Goal: Task Accomplishment & Management: Manage account settings

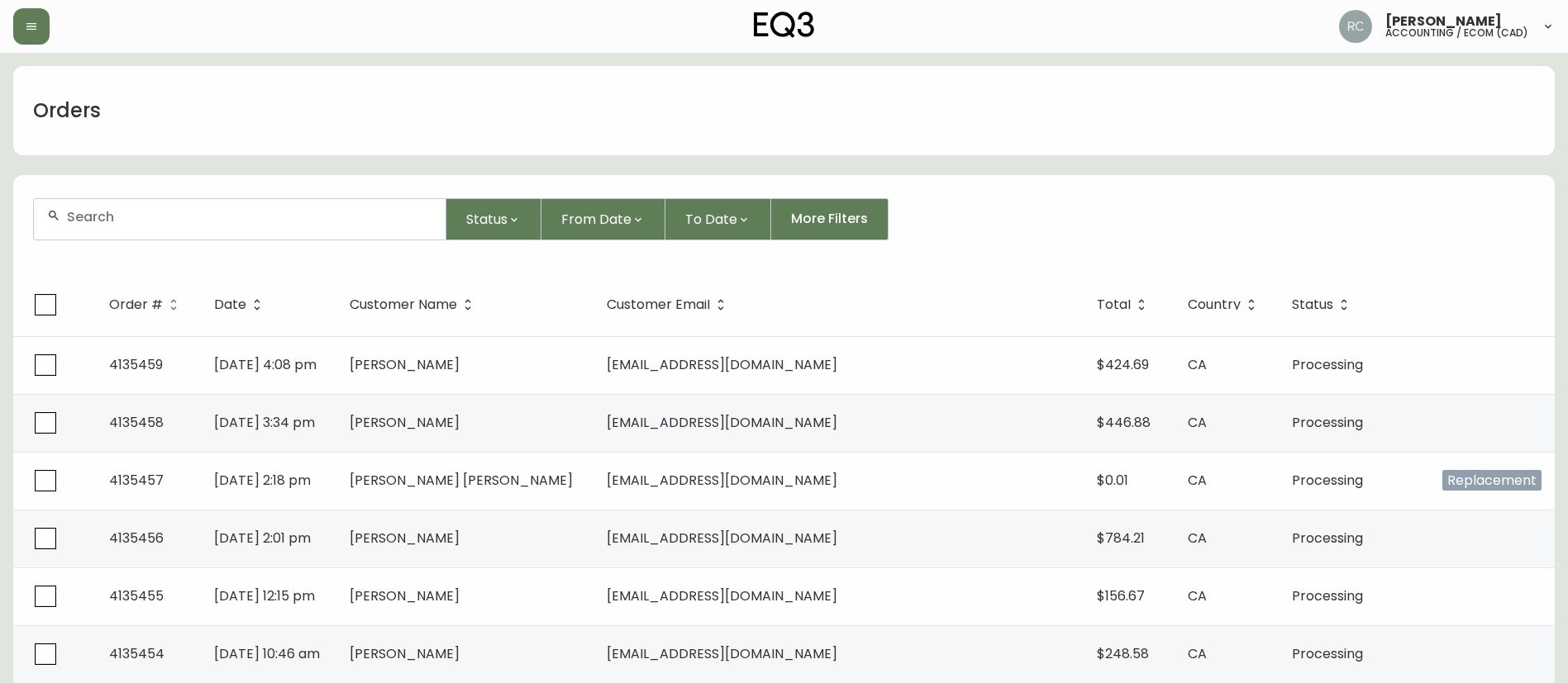
click at [333, 227] on div at bounding box center [239, 220] width 411 height 41
paste input "4135319"
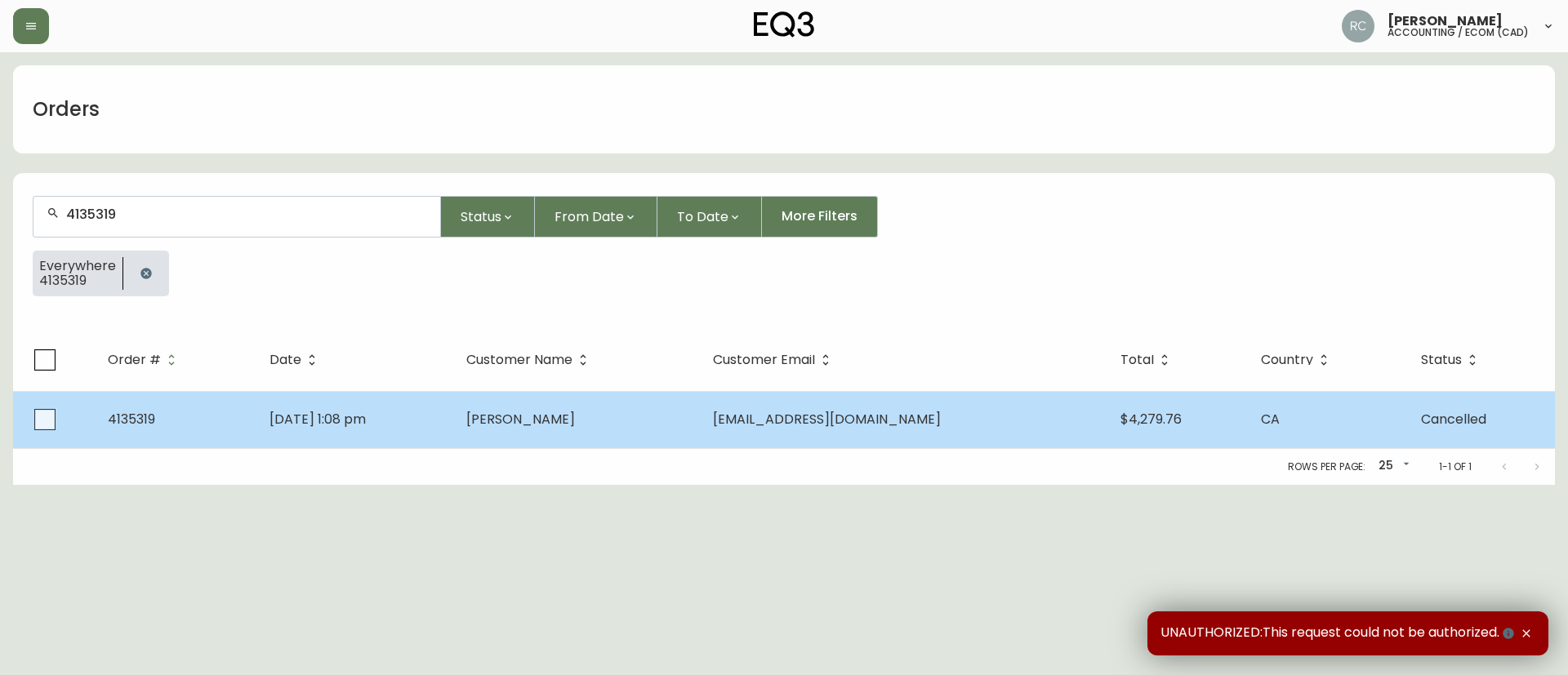
type input "4135319"
drag, startPoint x: 697, startPoint y: 419, endPoint x: 424, endPoint y: 456, distance: 275.5
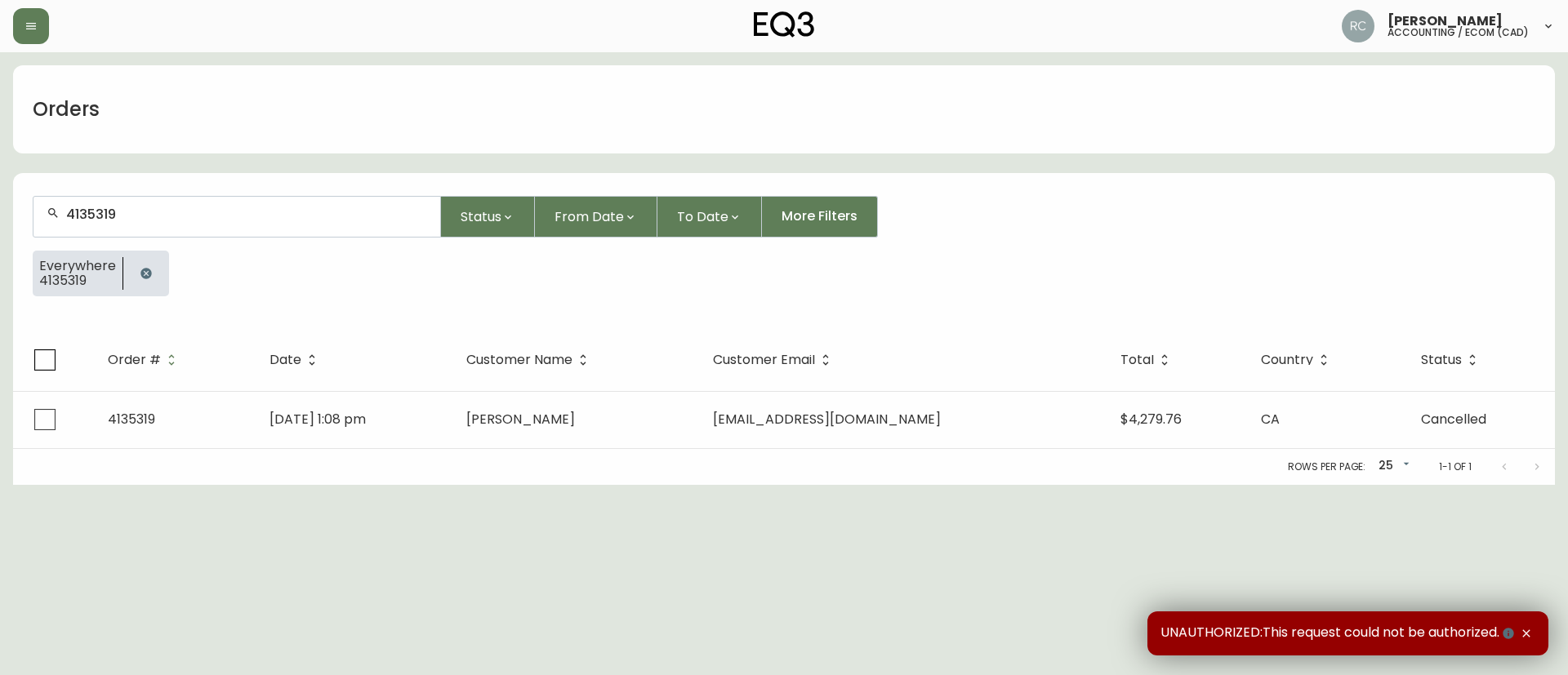
click at [697, 420] on td "Isabelle Lemay" at bounding box center [576, 419] width 246 height 57
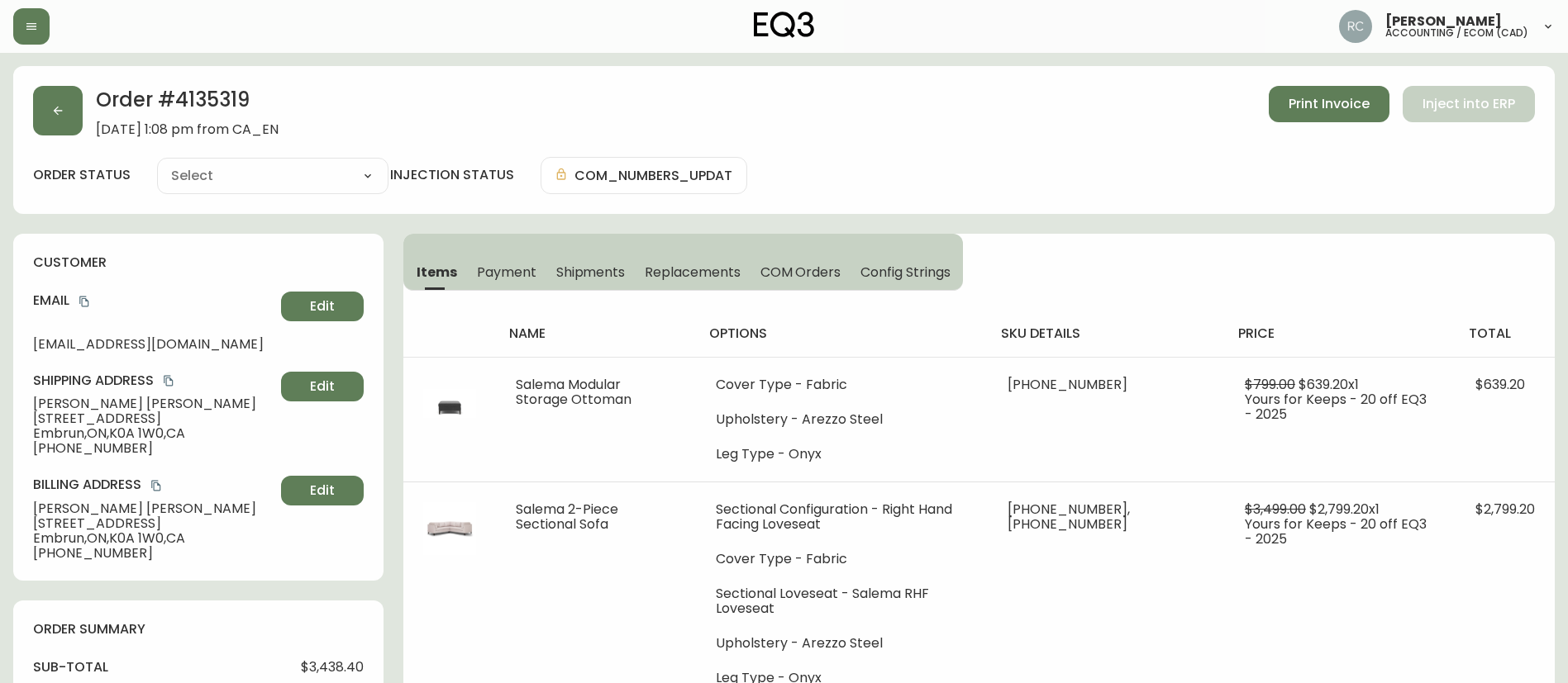
type input "Cancelled"
select select "CANCELLED"
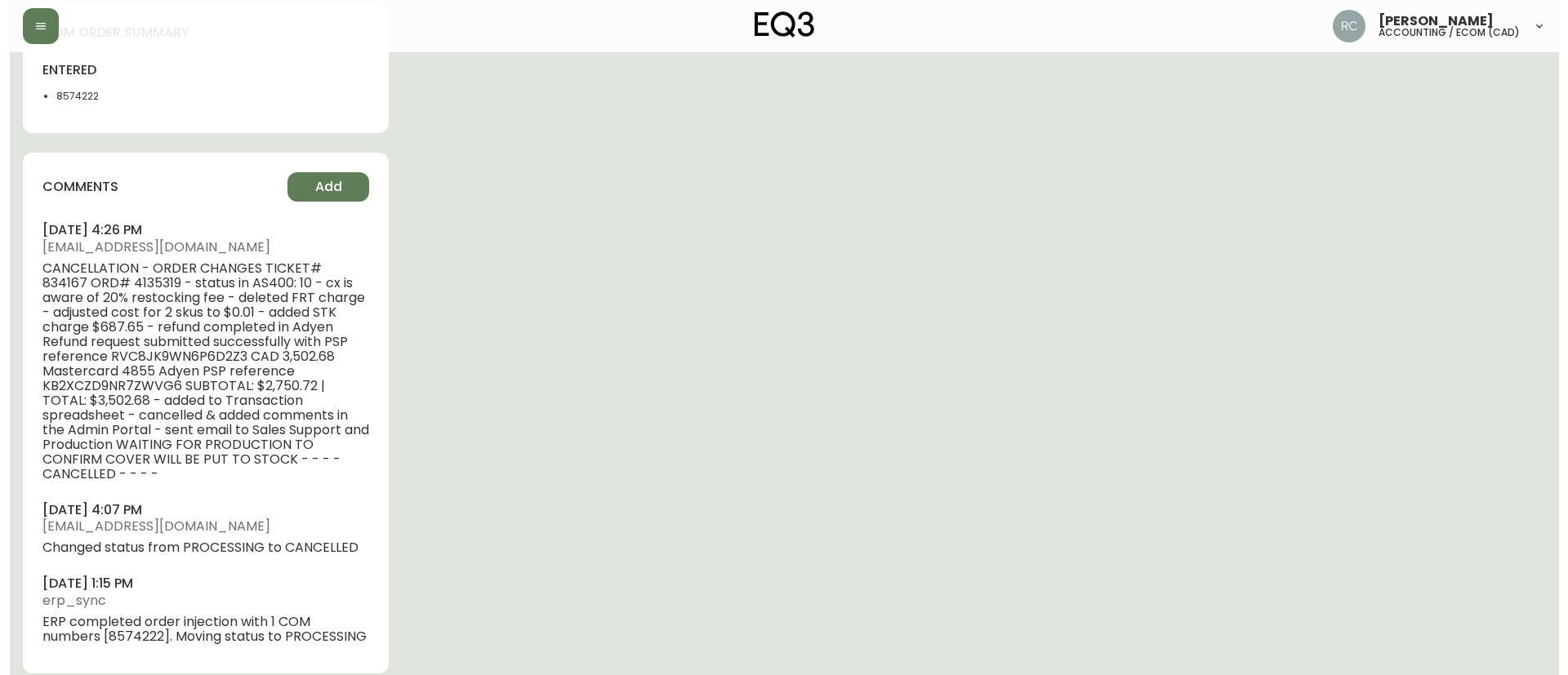
scroll to position [890, 0]
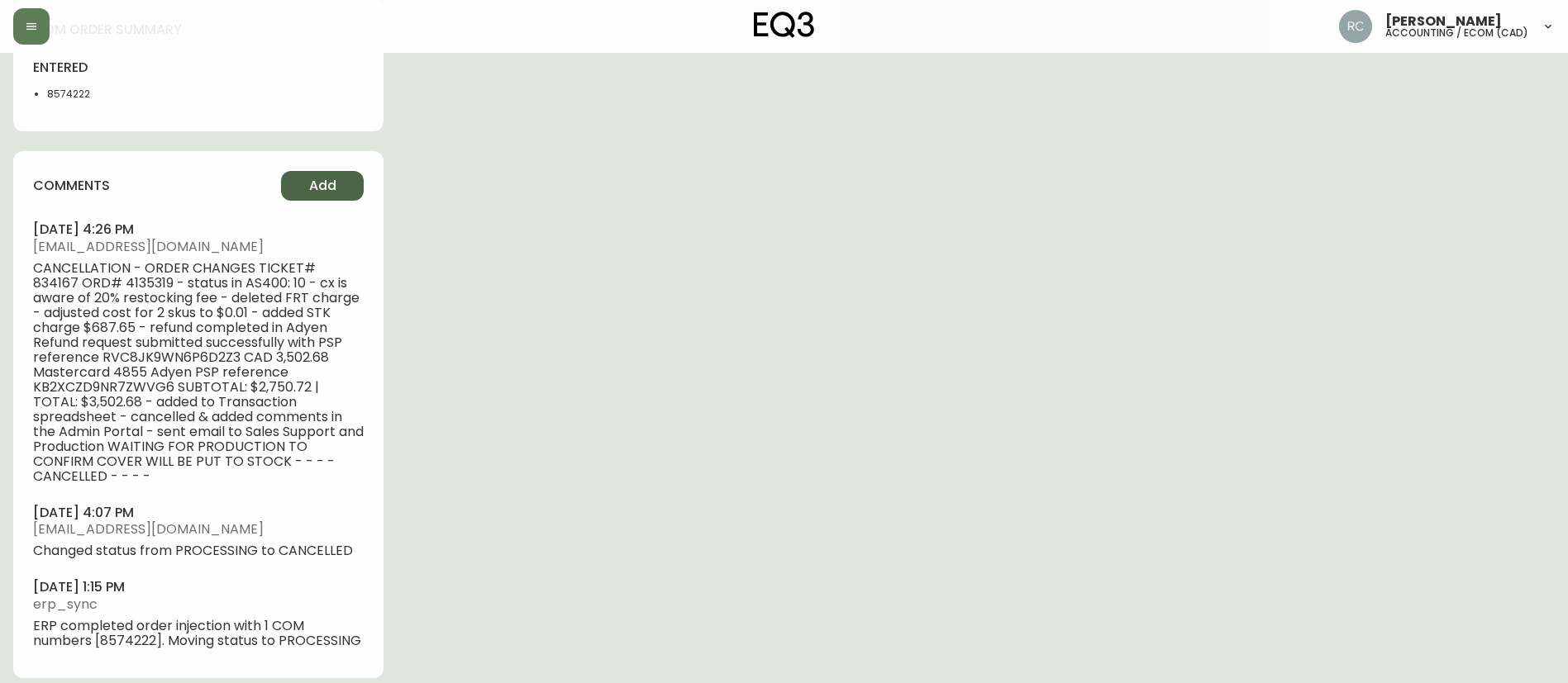
click at [333, 192] on span "Add" at bounding box center [322, 186] width 28 height 18
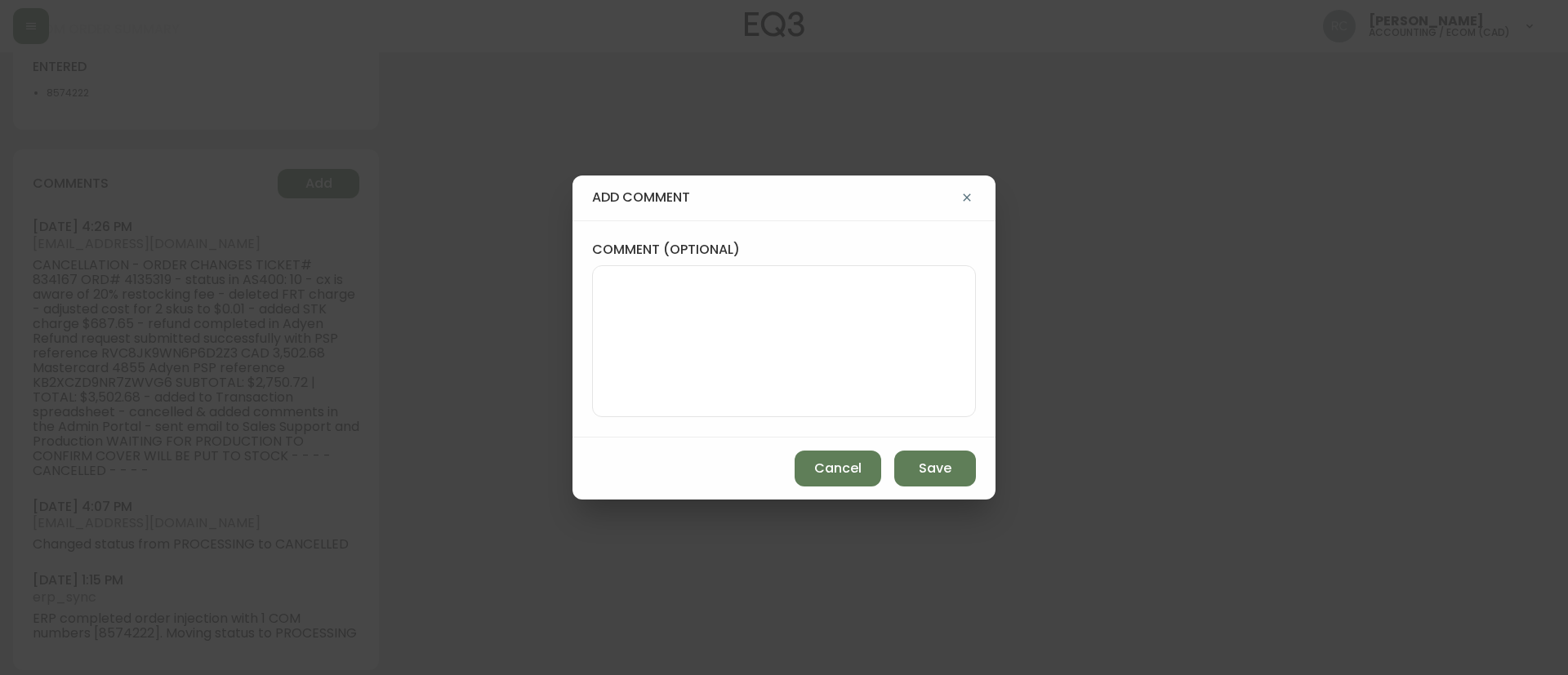
click at [702, 235] on div "comment (optional)" at bounding box center [784, 329] width 423 height 217
click at [720, 315] on textarea "comment (optional)" at bounding box center [784, 341] width 356 height 131
paste textarea "CANCELLATION - ORDER CHANGES TICKET# 834167 ORD# 4135319 - status in AS400: 10 …"
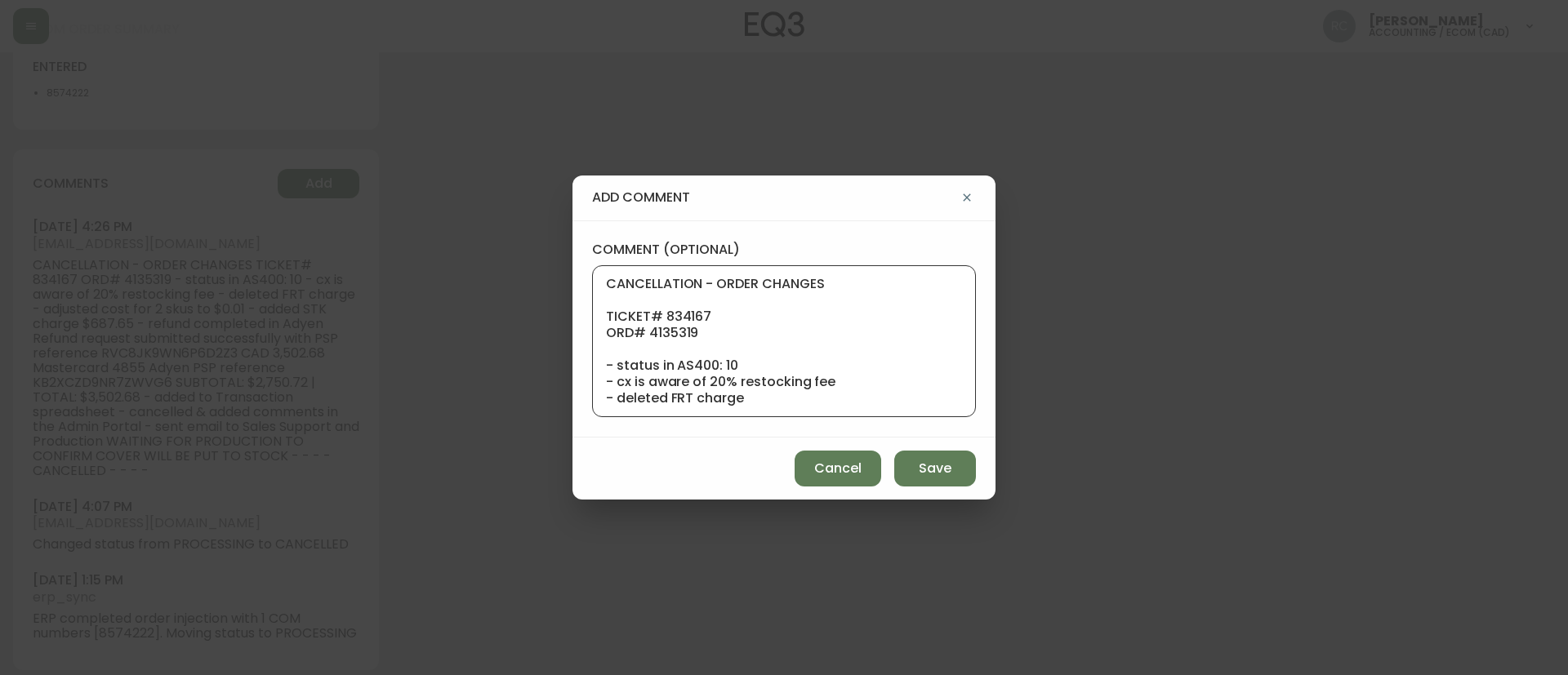
scroll to position [262, 0]
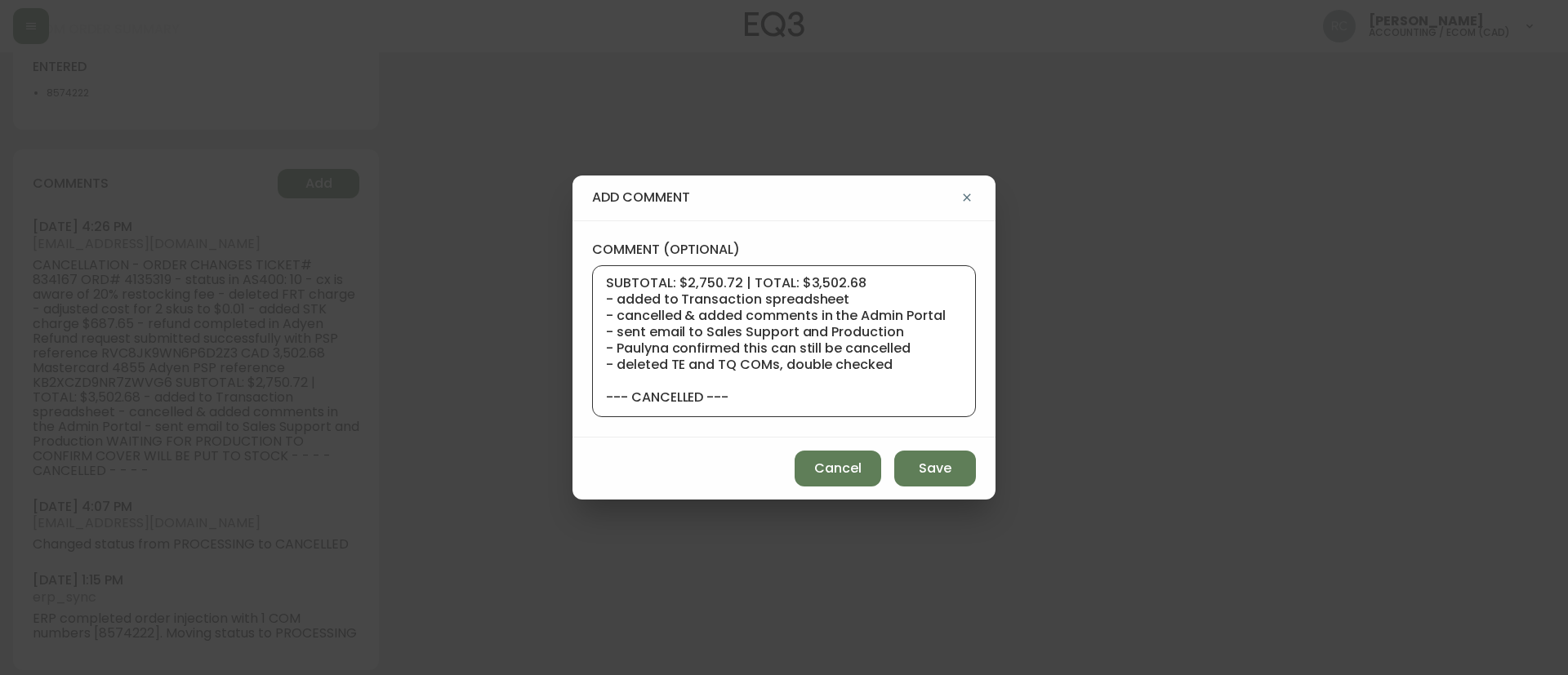
type textarea "CANCELLATION - ORDER CHANGES TICKET# 834167 ORD# 4135319 - status in AS400: 10 …"
click at [939, 491] on div "Cancel Save" at bounding box center [784, 468] width 423 height 62
click at [948, 463] on span "Save" at bounding box center [935, 468] width 33 height 18
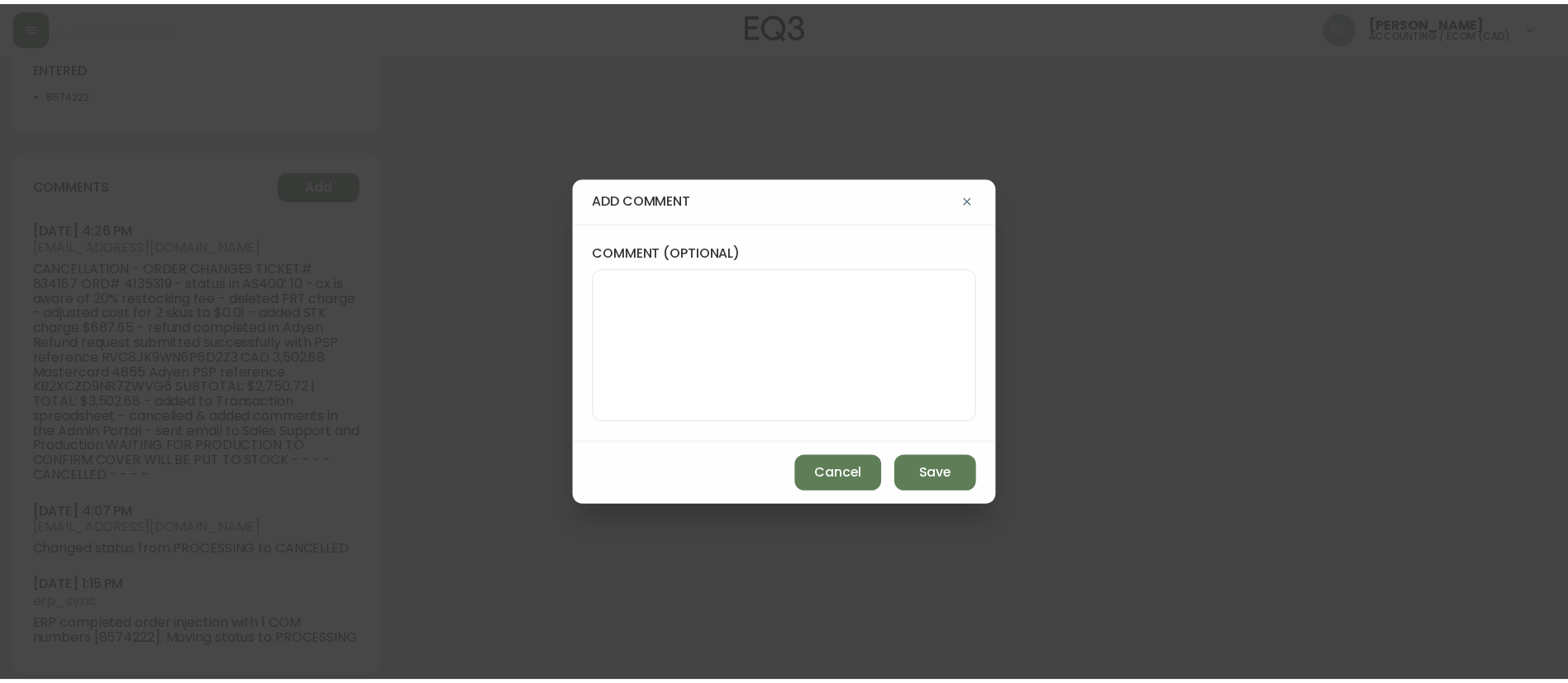
scroll to position [0, 0]
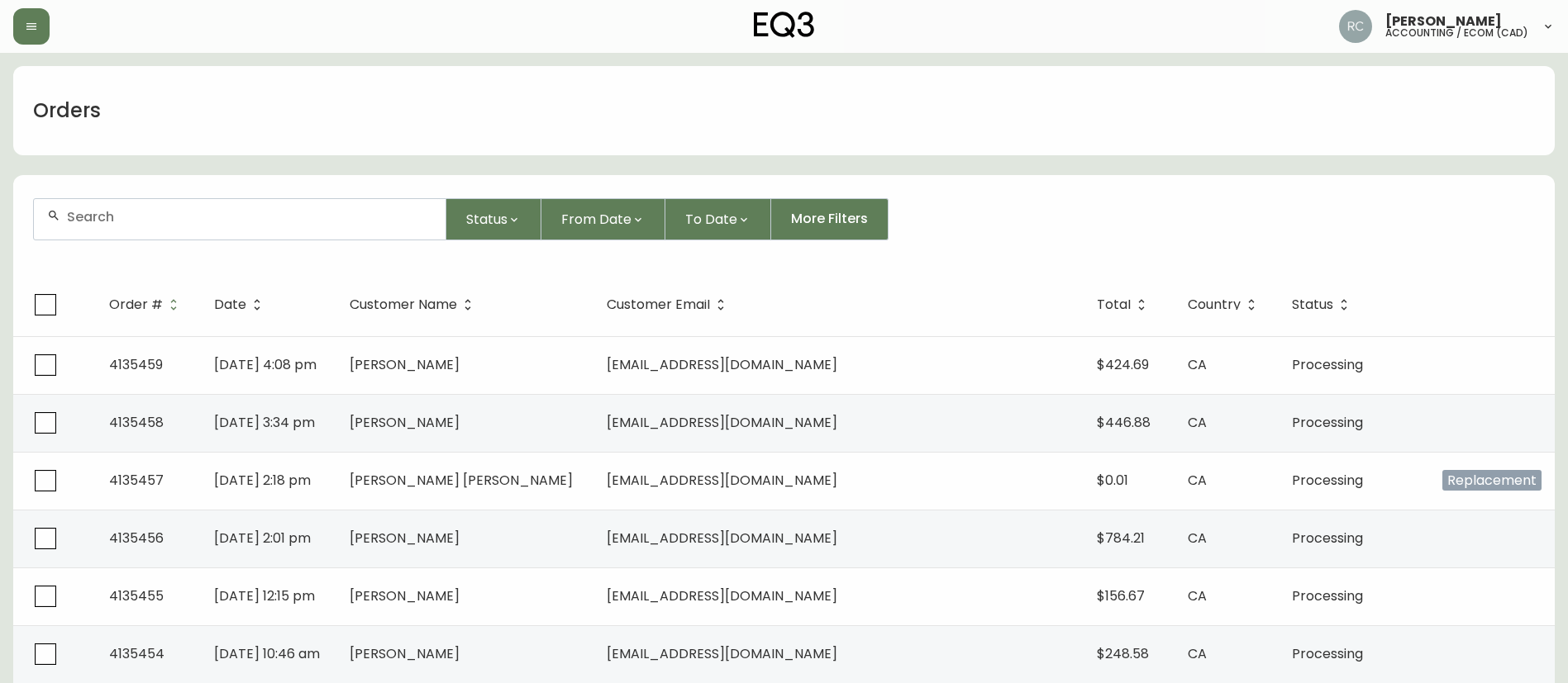
click at [294, 233] on div at bounding box center [239, 220] width 411 height 41
paste input "4134394"
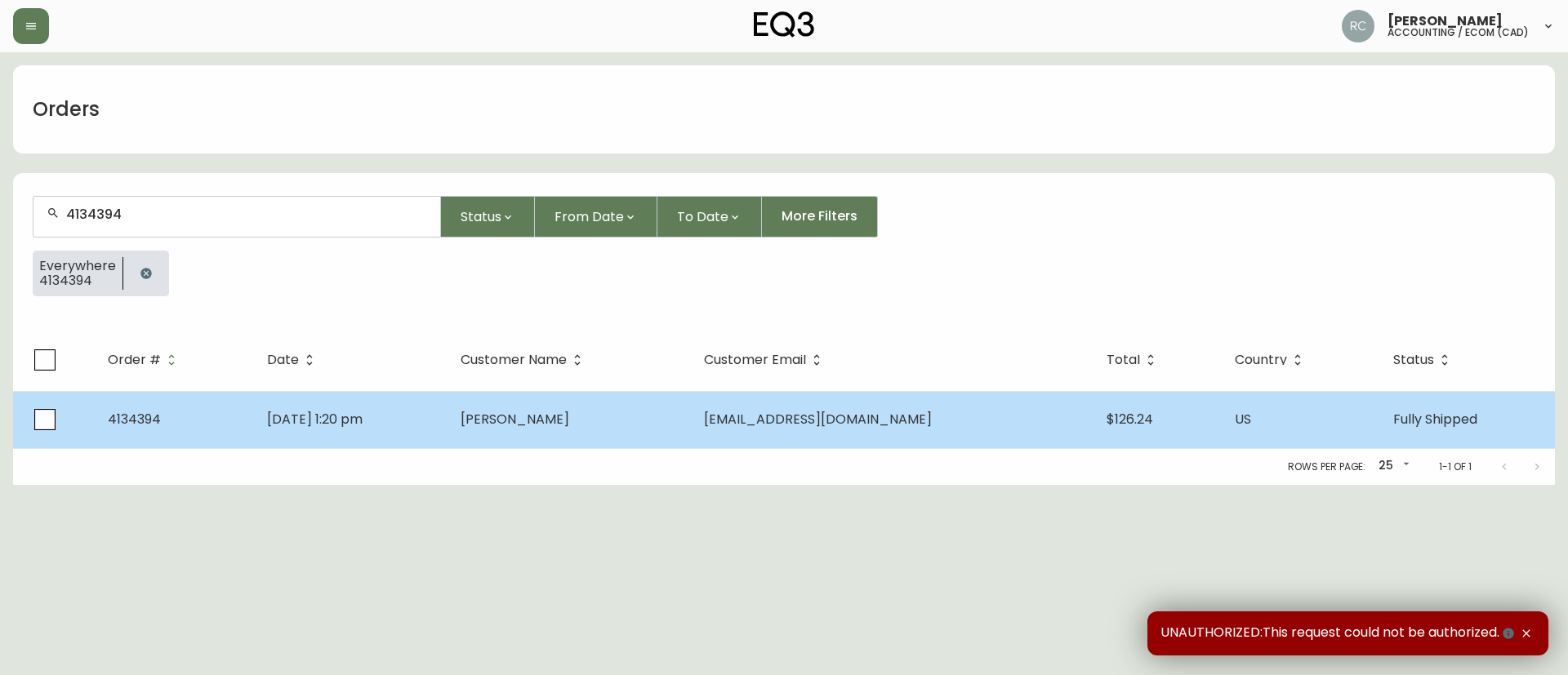
type input "4134394"
click at [513, 411] on td "Christie Neuhaus" at bounding box center [569, 419] width 244 height 57
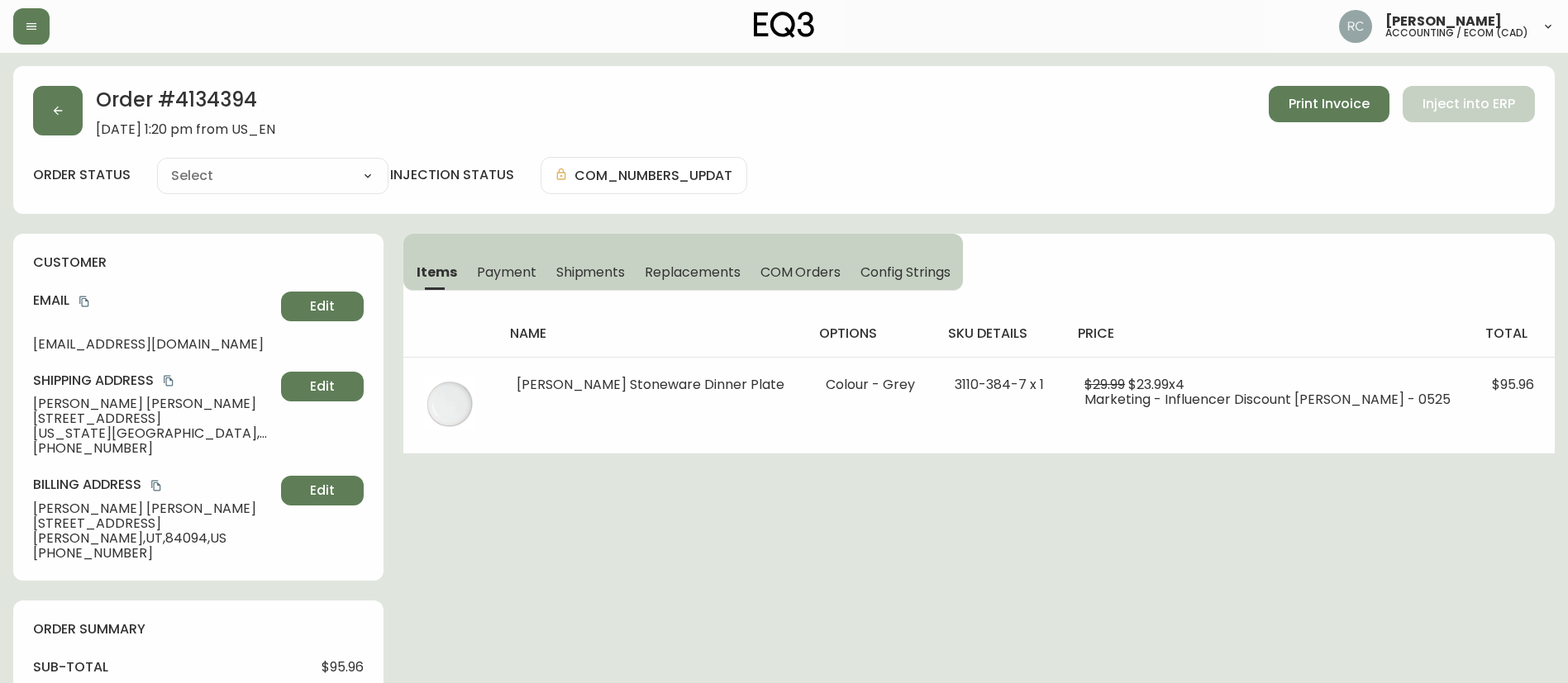
type input "Fully Shipped"
select select "FULLY_SHIPPED"
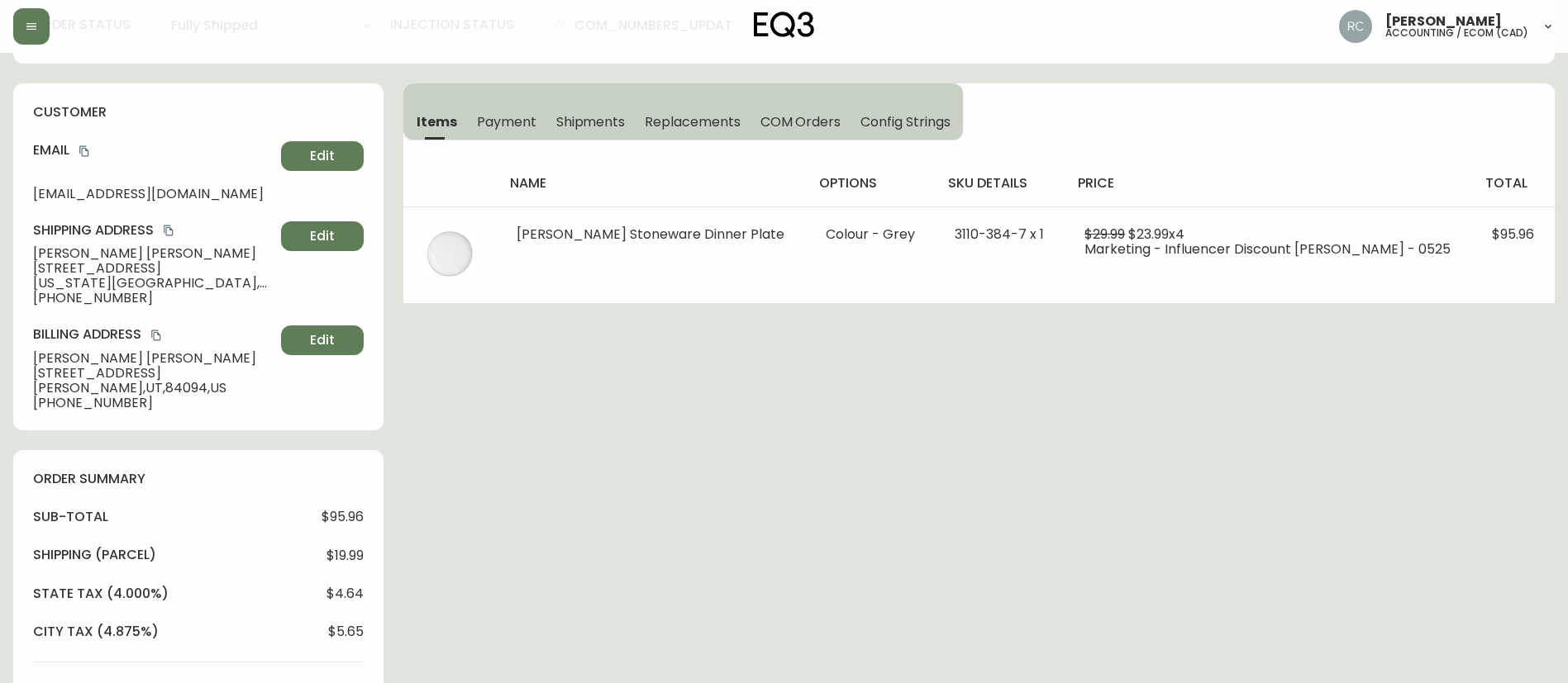
scroll to position [165, 0]
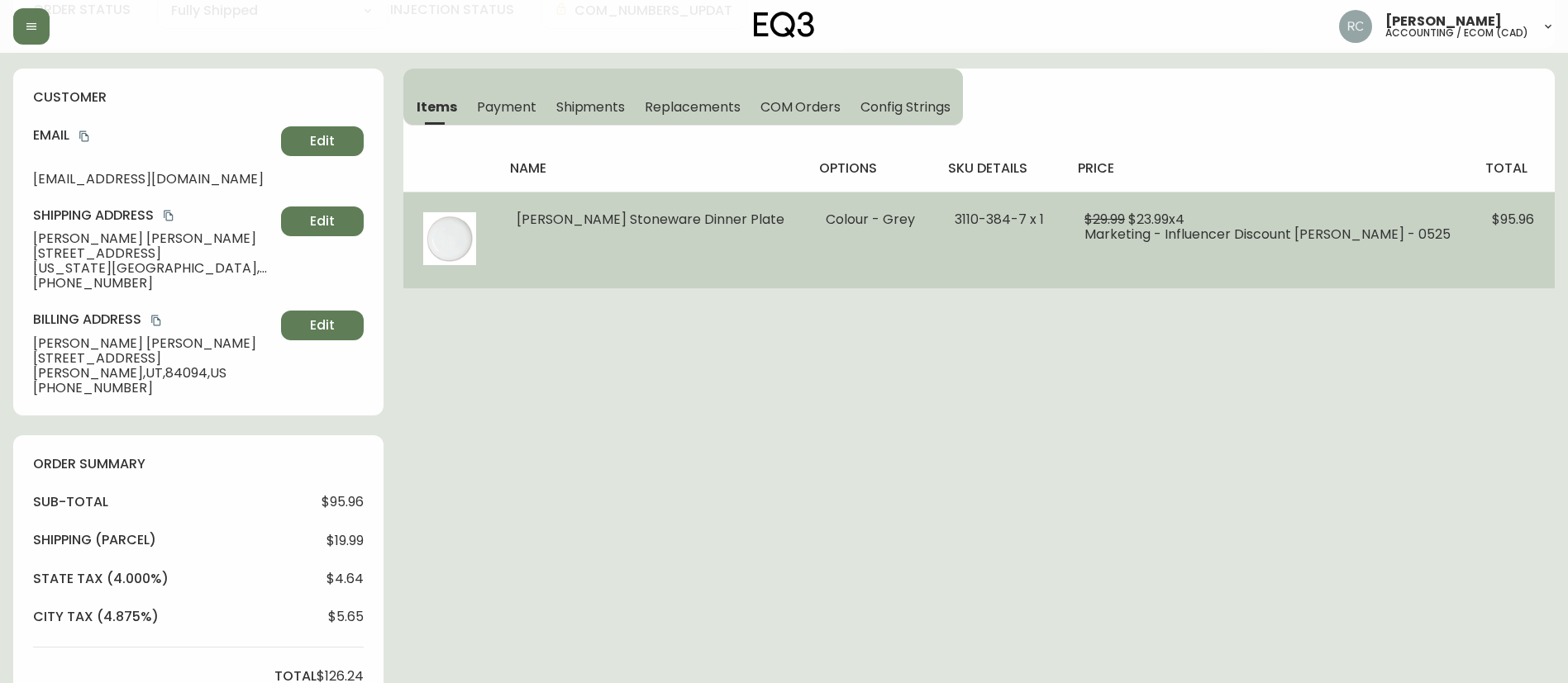
click at [965, 226] on span "3110-384-7 x 1" at bounding box center [999, 219] width 89 height 19
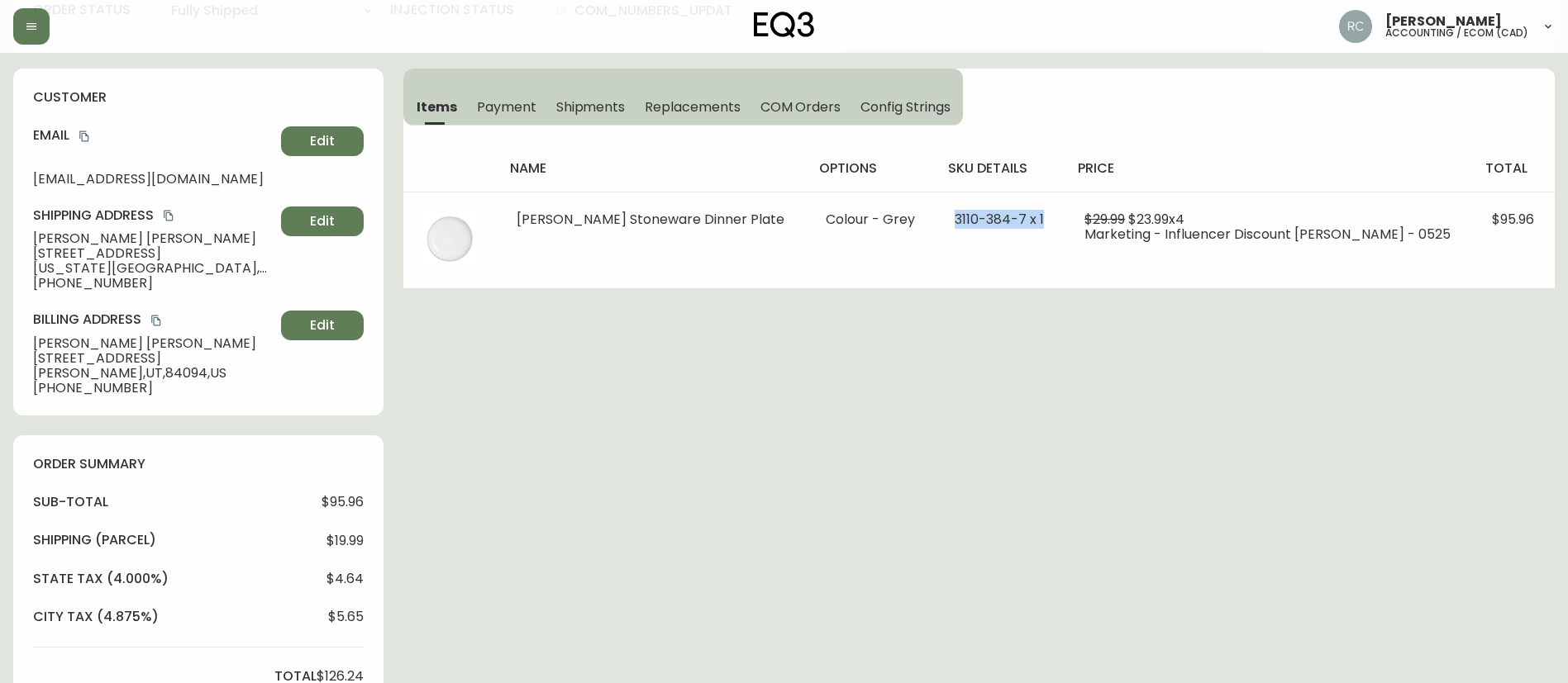
copy span "3110-384-7 x 1"
click at [357, 500] on span "$95.96" at bounding box center [342, 502] width 42 height 15
copy span "95.96"
click at [342, 623] on span "$5.65" at bounding box center [346, 616] width 36 height 15
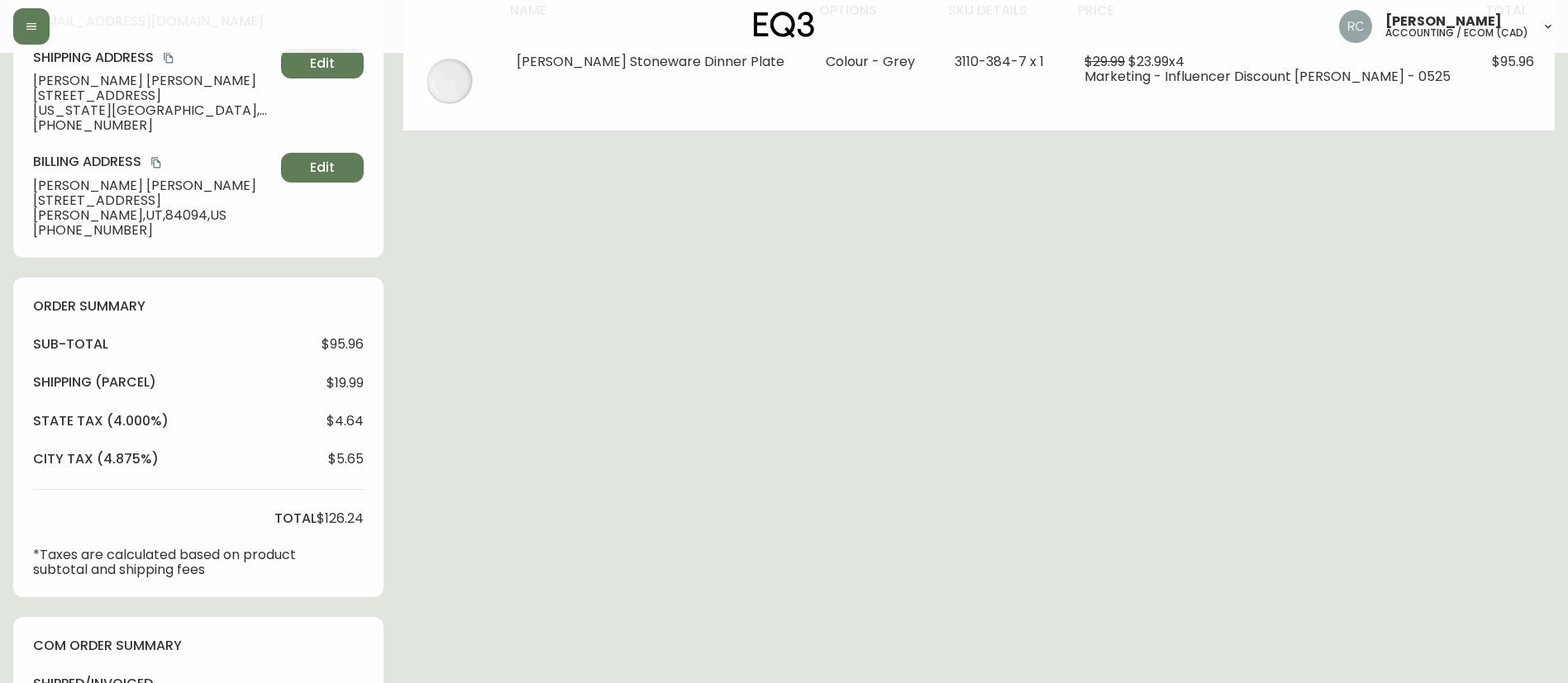
scroll to position [330, 0]
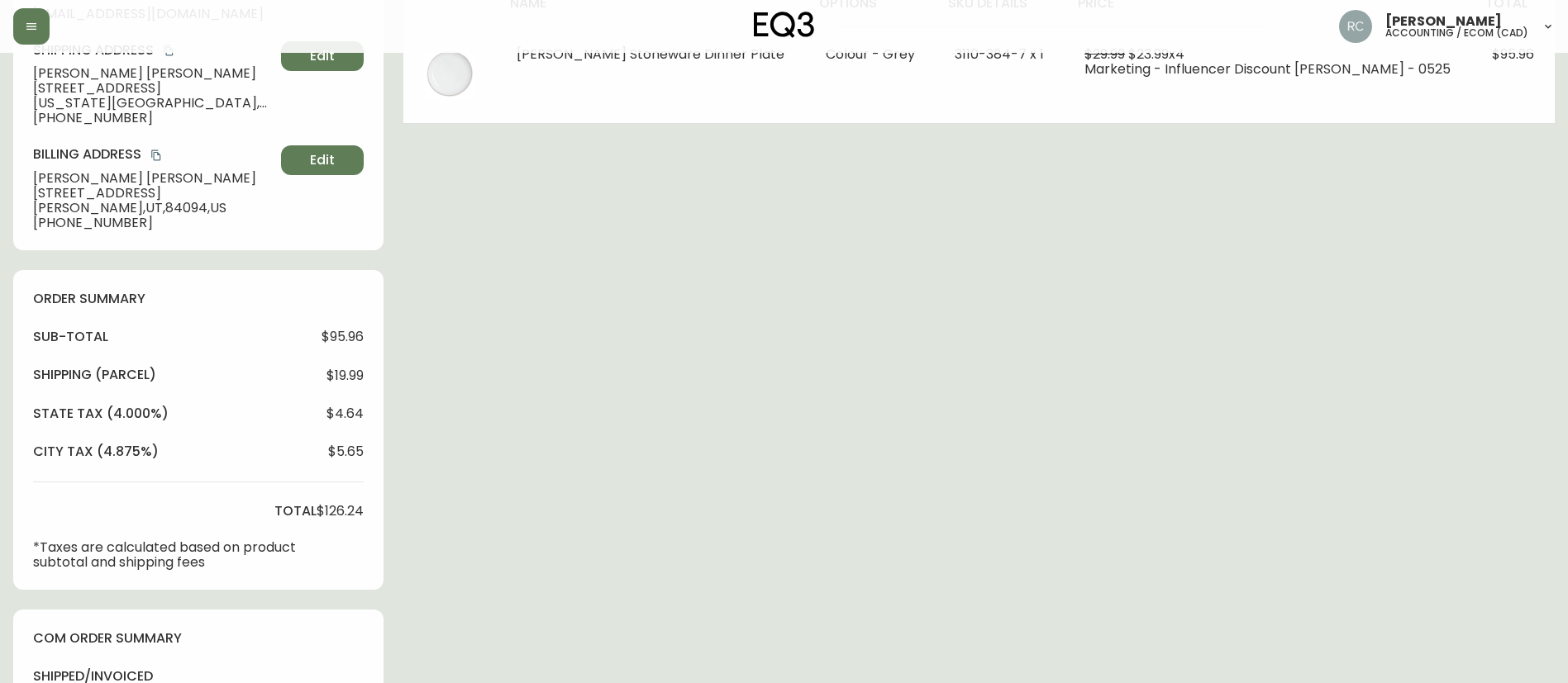
click at [339, 515] on span "$126.24" at bounding box center [340, 510] width 47 height 15
copy span "126.24"
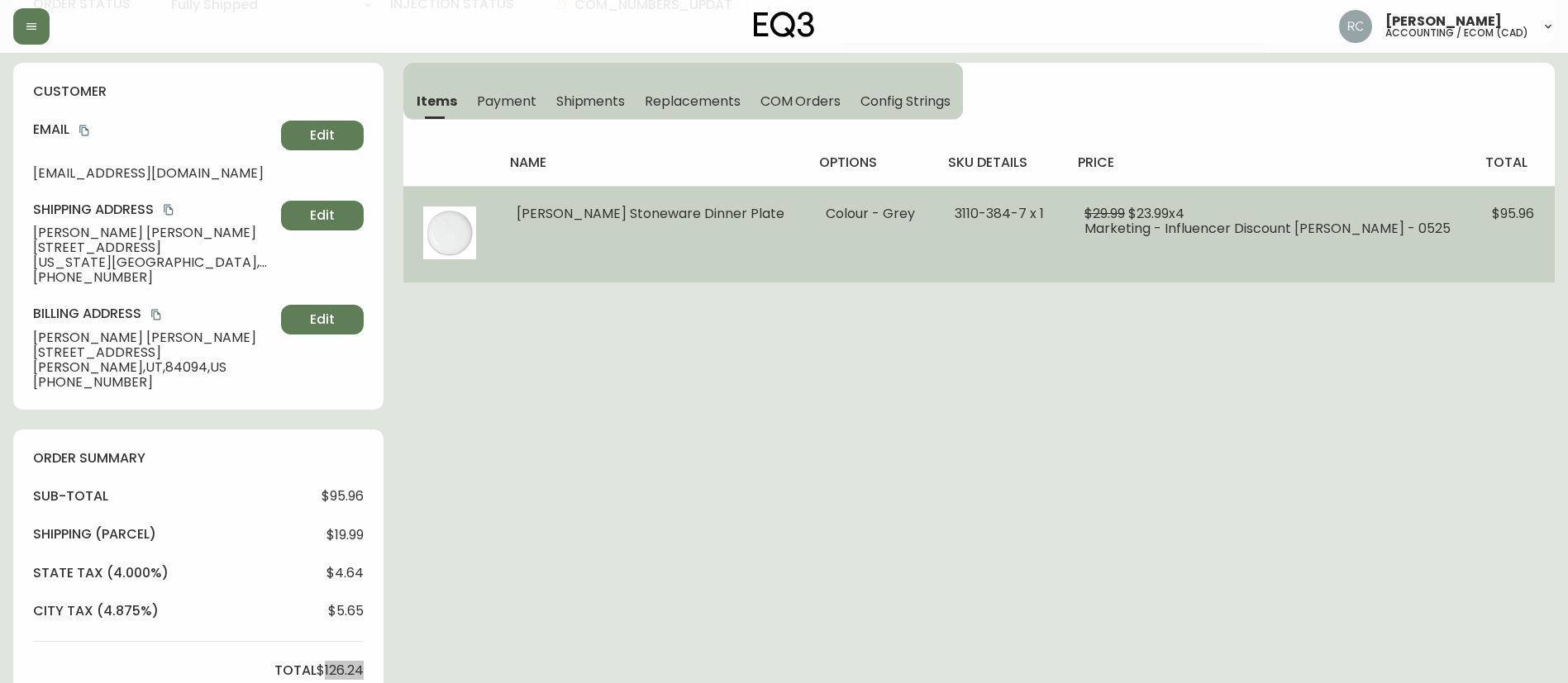
scroll to position [0, 0]
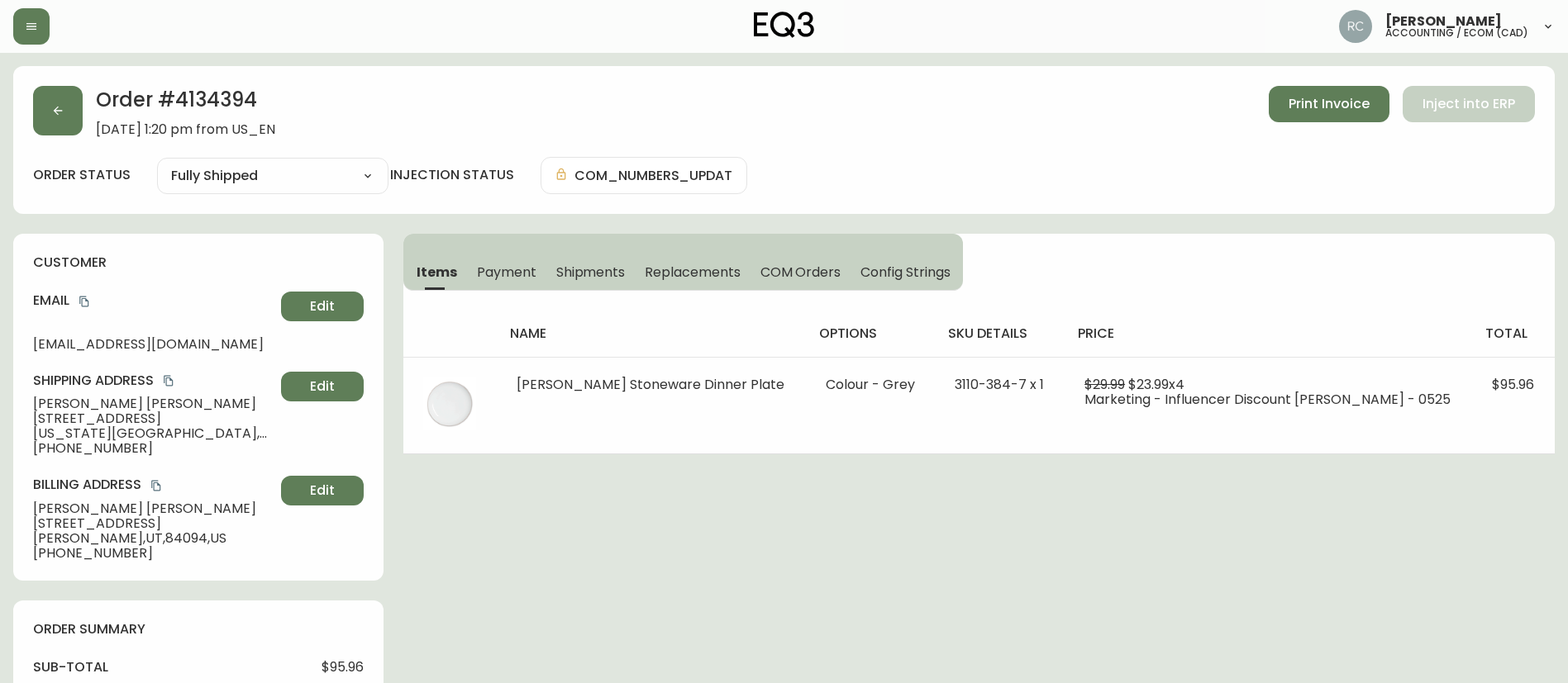
click at [523, 276] on span "Payment" at bounding box center [506, 272] width 60 height 18
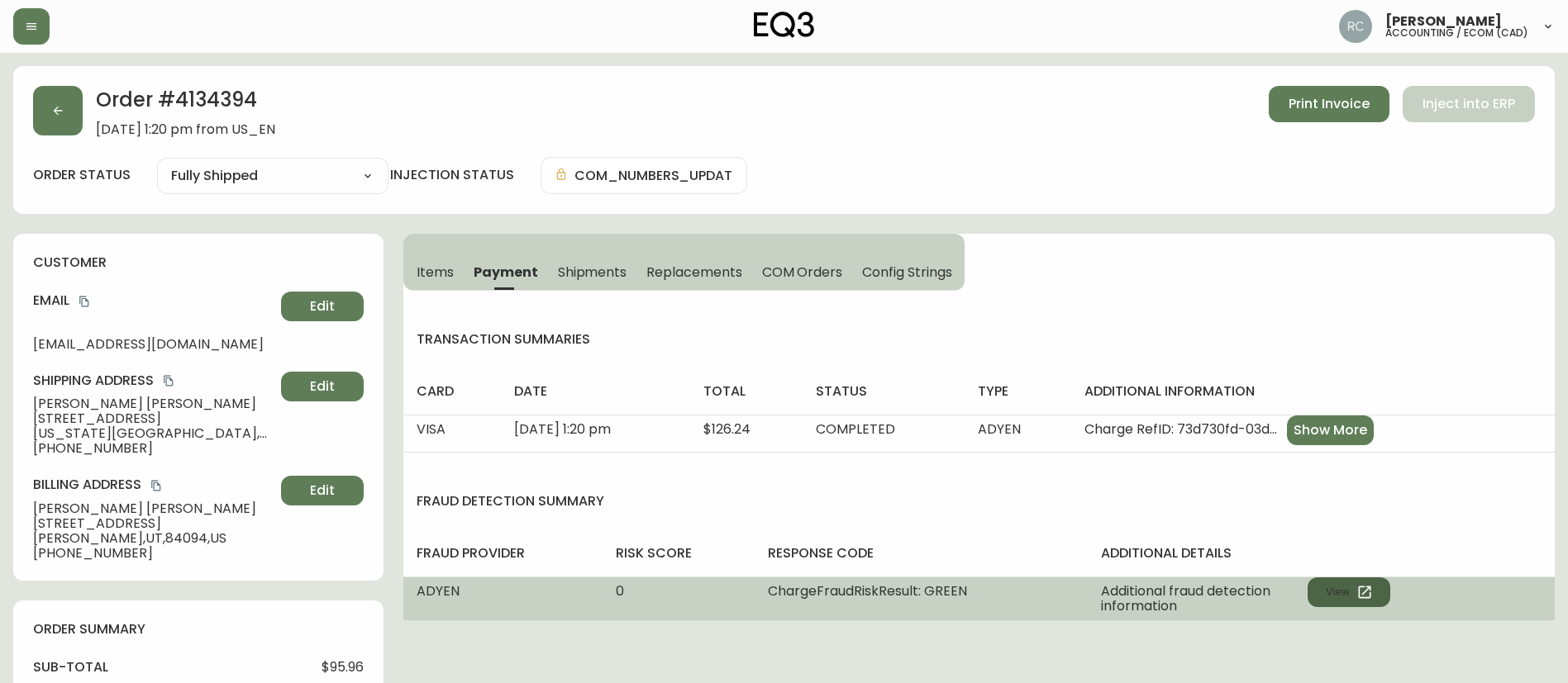
drag, startPoint x: 1335, startPoint y: 593, endPoint x: 1329, endPoint y: 583, distance: 11.7
click at [1335, 591] on button "View" at bounding box center [1348, 591] width 83 height 29
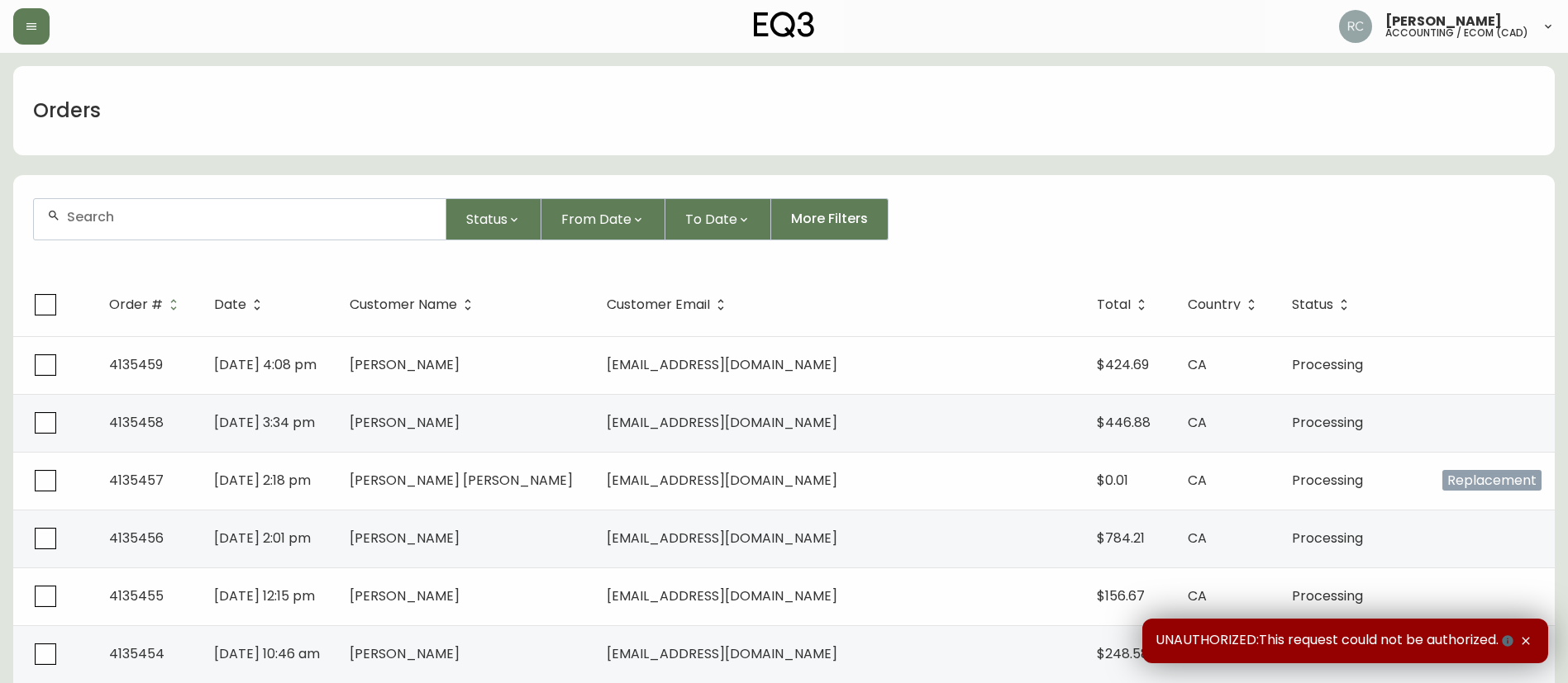
drag, startPoint x: 368, startPoint y: 201, endPoint x: 359, endPoint y: 194, distance: 11.4
click at [366, 201] on div at bounding box center [239, 220] width 411 height 41
paste input "4132556"
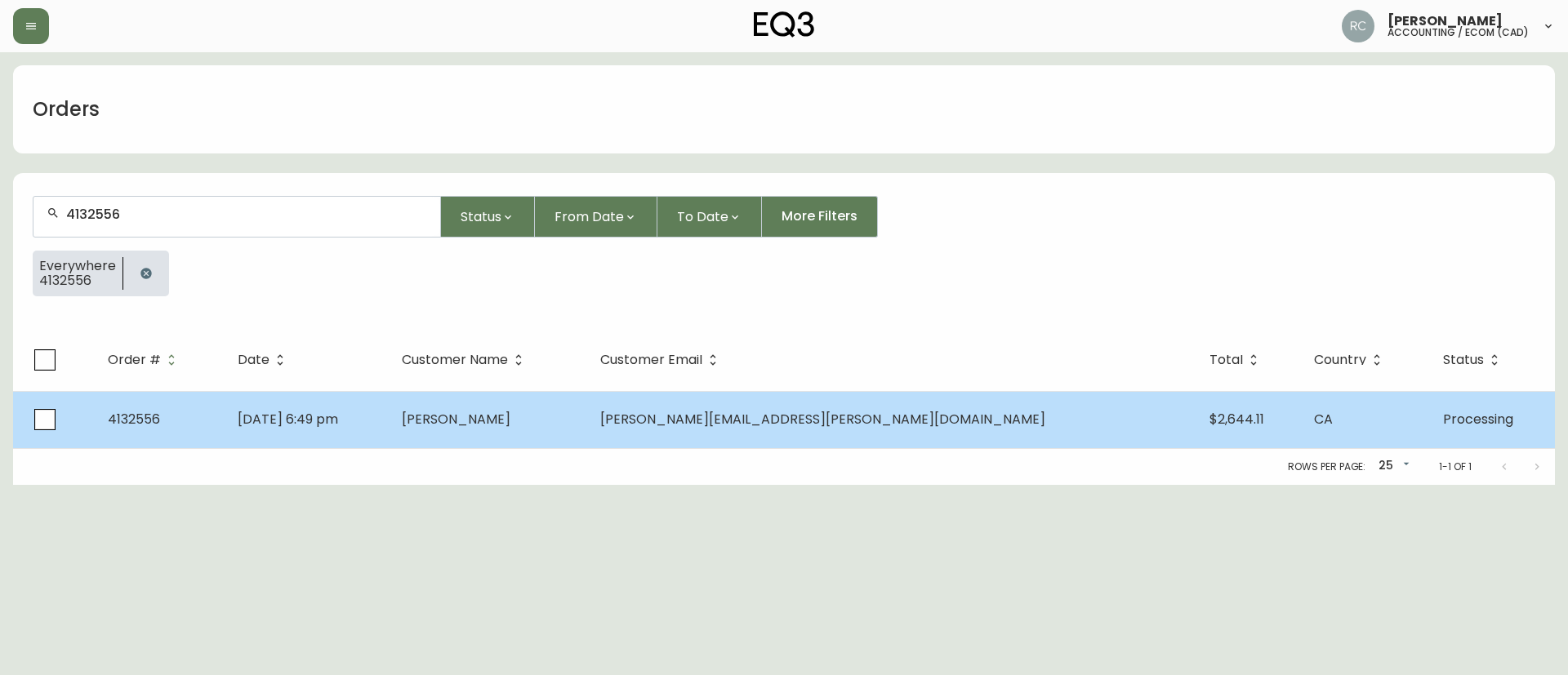
type input "4132556"
click at [389, 427] on td "[DATE] 6:49 pm" at bounding box center [306, 419] width 164 height 57
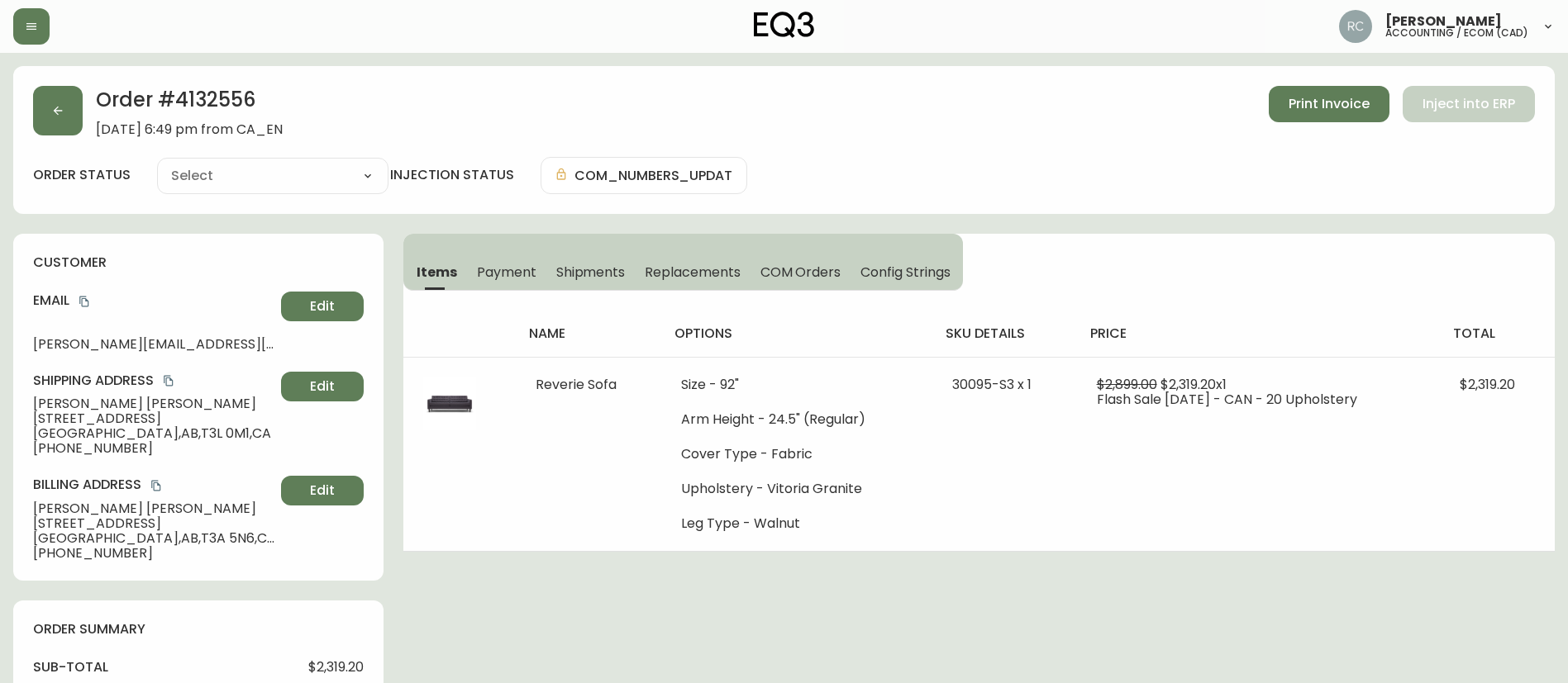
type input "Processing"
select select "PROCESSING"
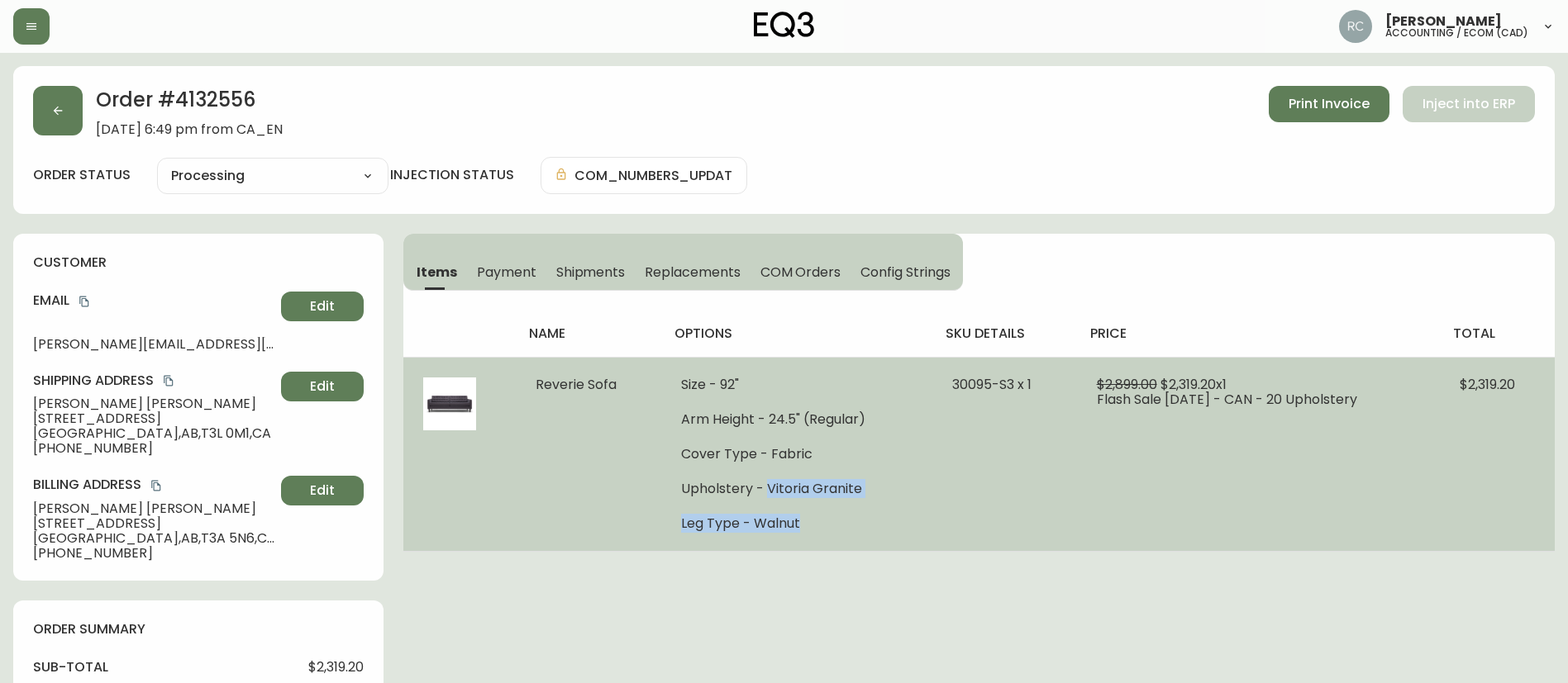
drag, startPoint x: 762, startPoint y: 491, endPoint x: 942, endPoint y: 499, distance: 180.2
click at [942, 499] on tr "Reverie Sofa Size - 92" Arm Height - 24.5" (Regular) Cover Type - Fabric Uphols…" at bounding box center [979, 454] width 1152 height 194
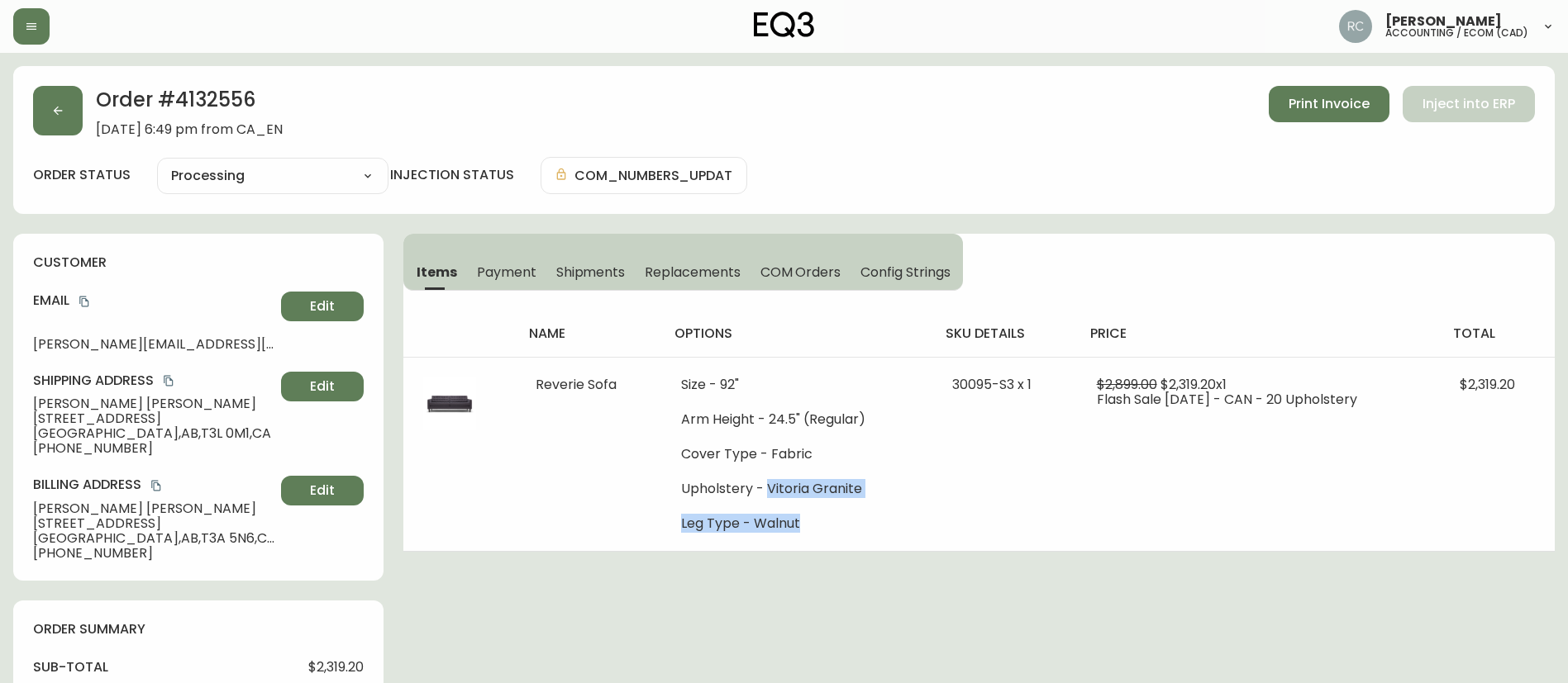
copy ul "Vitoria Granite Leg Type - Walnut"
click at [245, 98] on h2 "Order # 4132556" at bounding box center [190, 104] width 187 height 36
copy h2 "4132556"
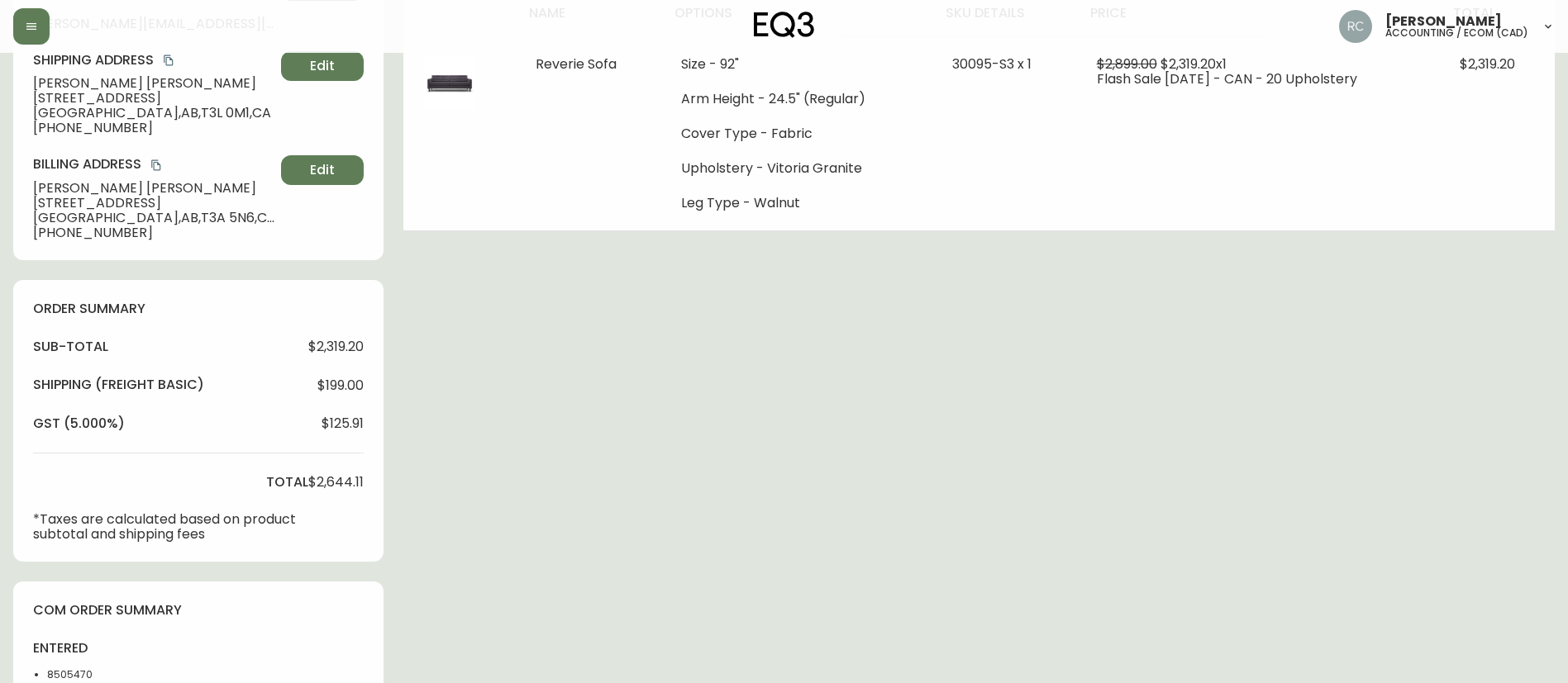
scroll to position [495, 0]
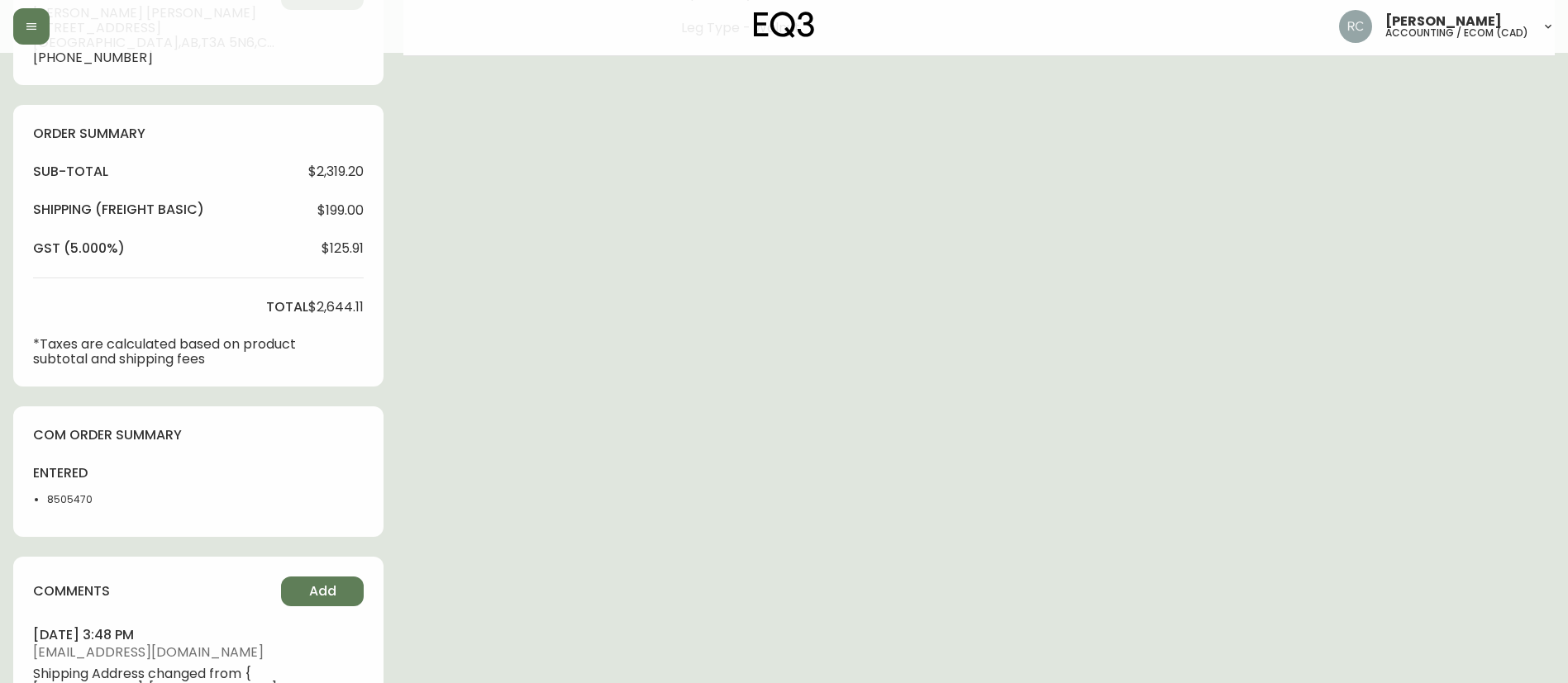
click at [57, 495] on li "8505470" at bounding box center [88, 499] width 83 height 15
copy li "8505470"
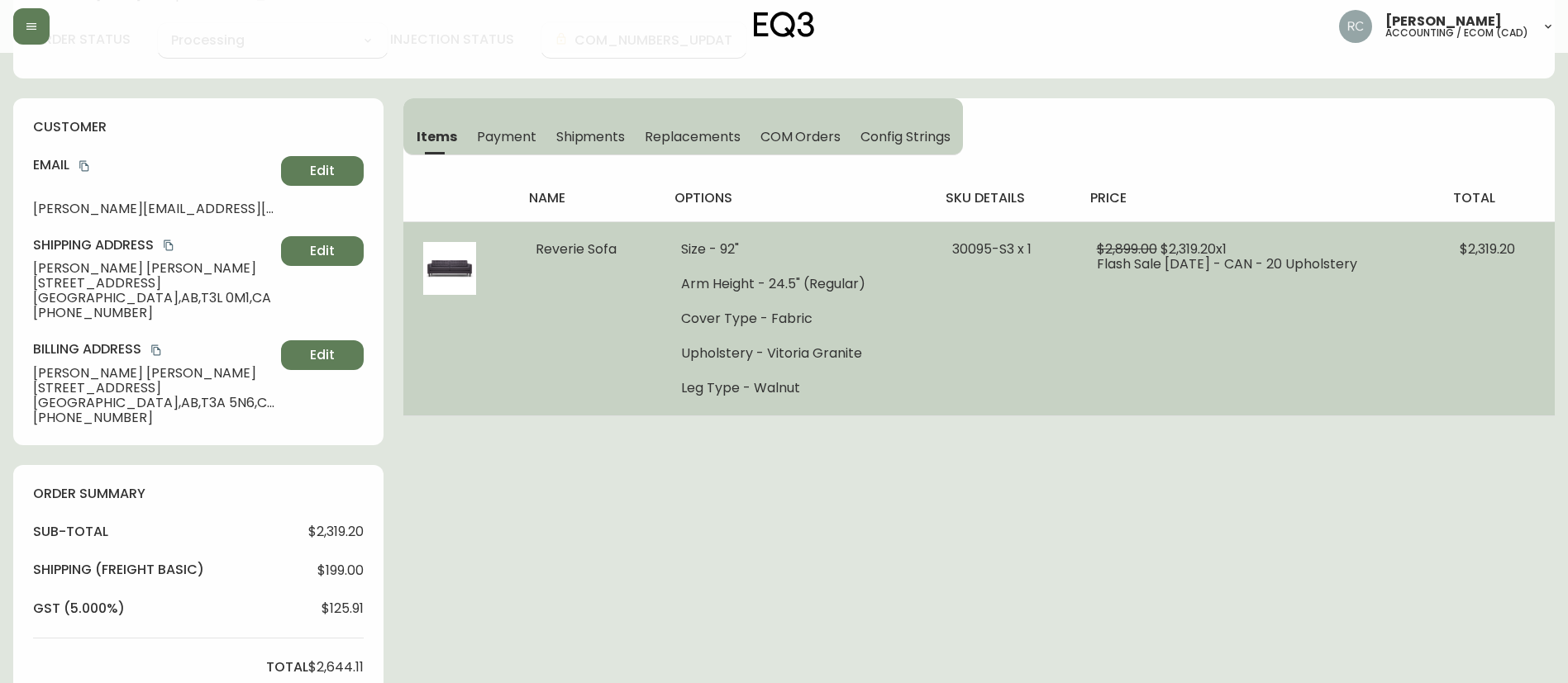
scroll to position [0, 0]
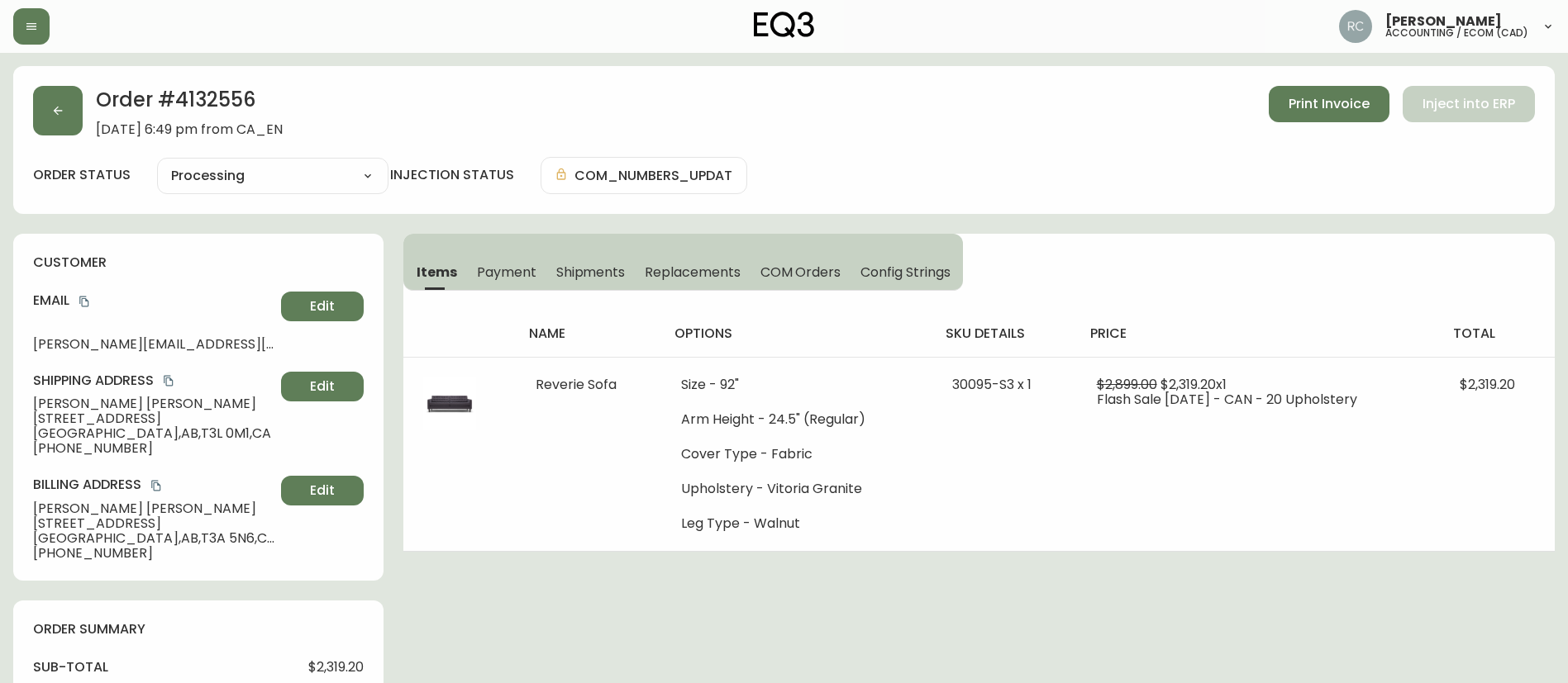
click at [90, 399] on span "[PERSON_NAME]" at bounding box center [153, 404] width 241 height 15
click at [213, 95] on h2 "Order # 4132556" at bounding box center [190, 104] width 187 height 36
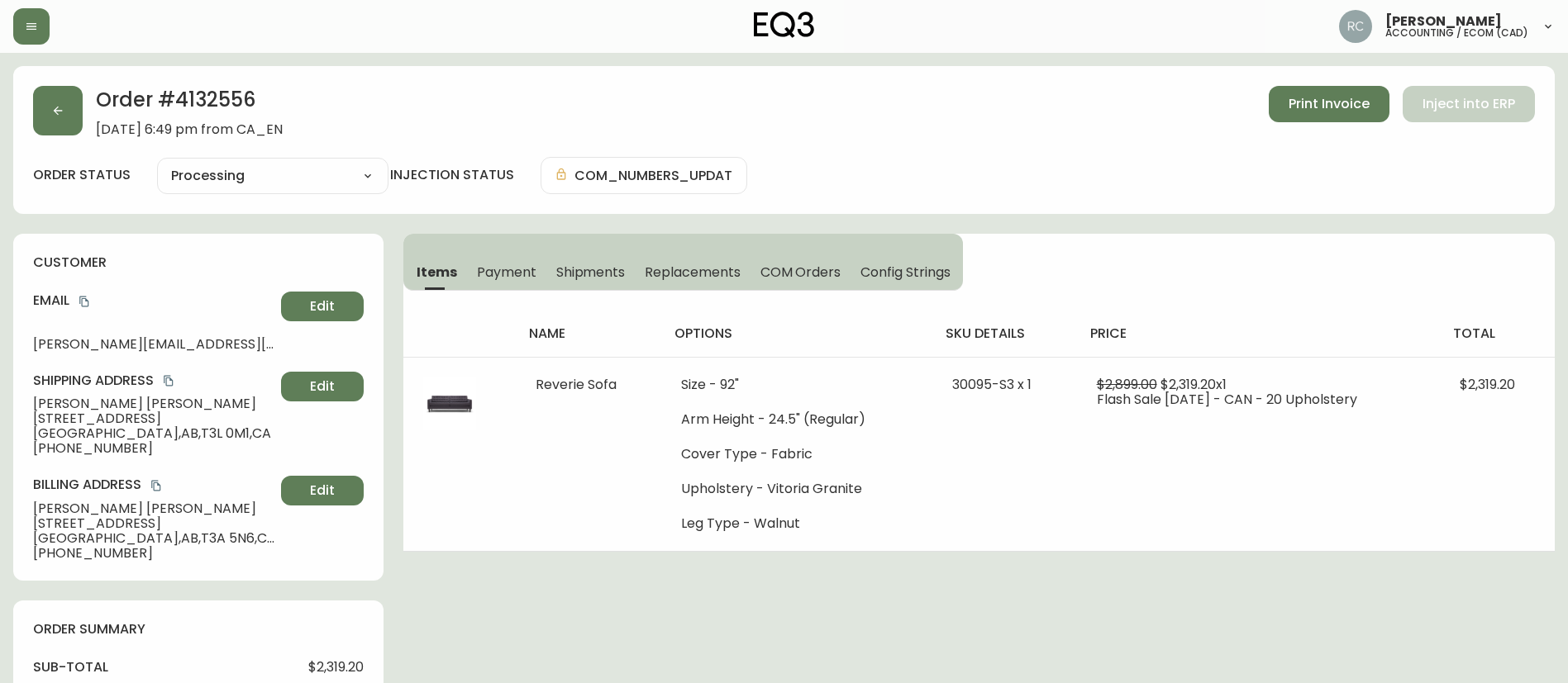
click at [78, 397] on span "[PERSON_NAME]" at bounding box center [153, 404] width 241 height 15
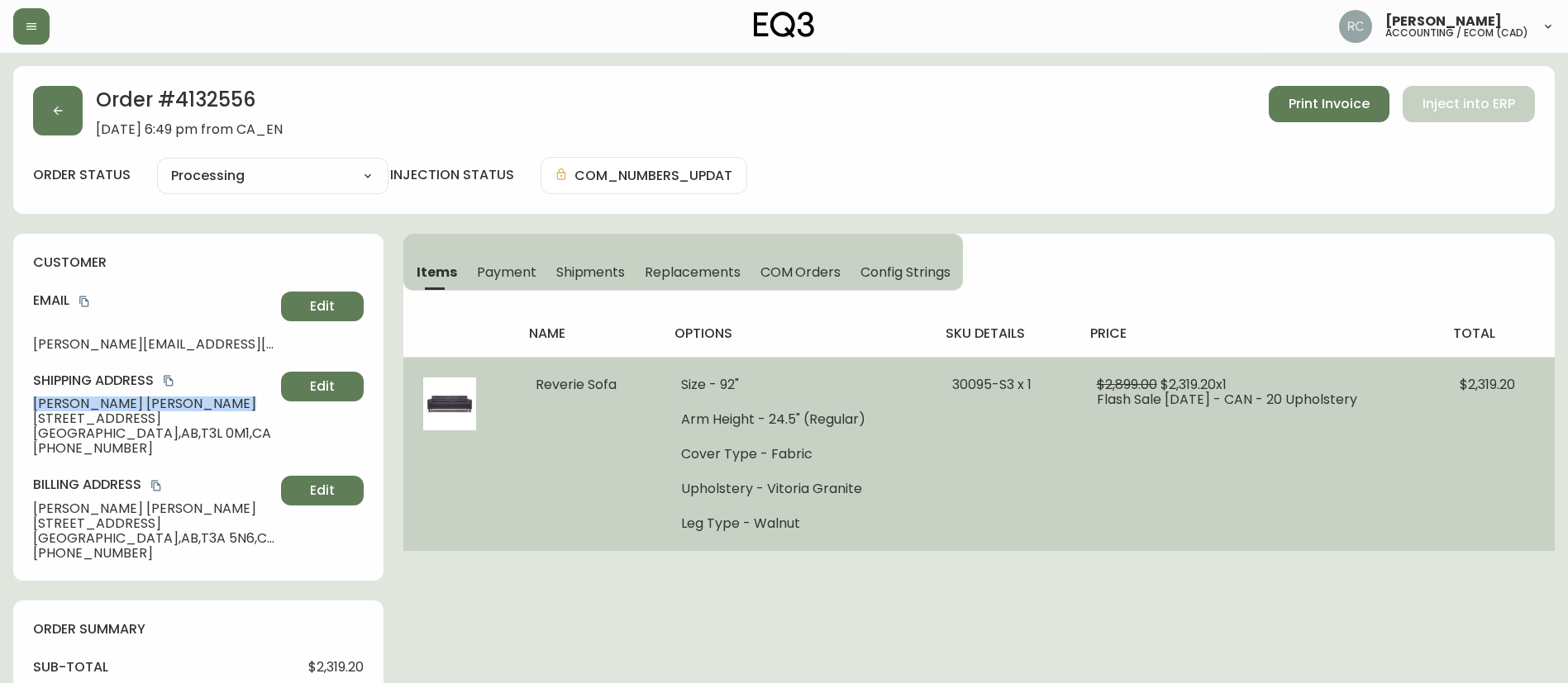
drag, startPoint x: 78, startPoint y: 397, endPoint x: 484, endPoint y: 391, distance: 406.0
click at [77, 397] on span "[PERSON_NAME]" at bounding box center [153, 404] width 241 height 15
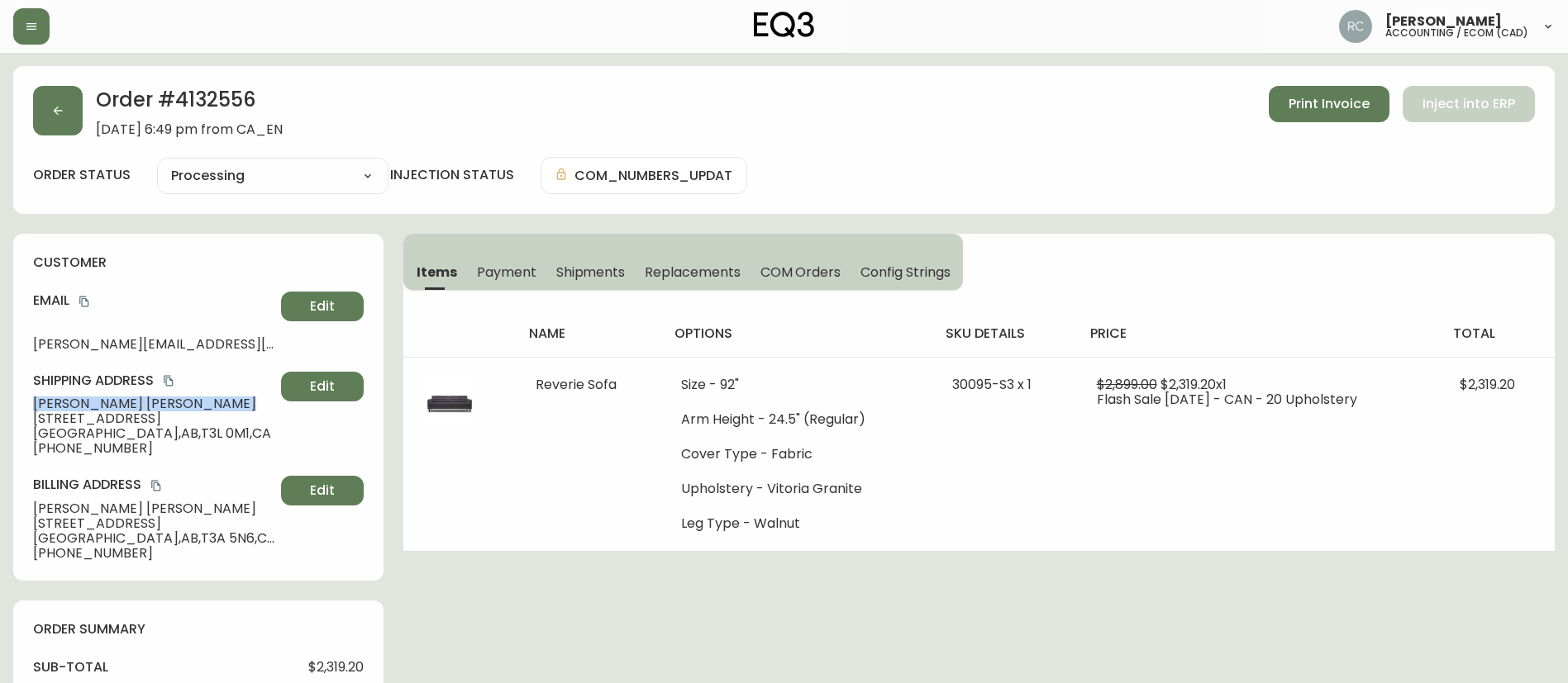
copy span "[PERSON_NAME]"
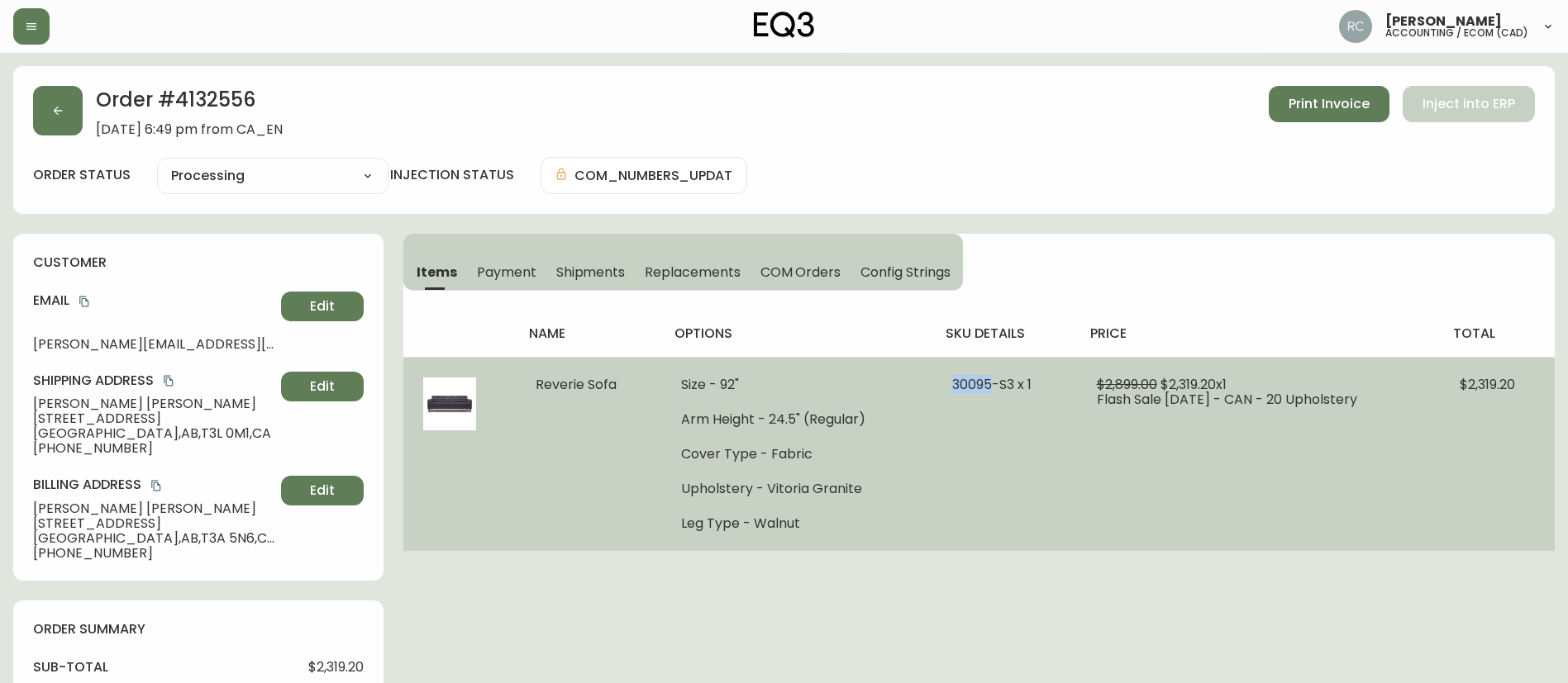
drag, startPoint x: 942, startPoint y: 385, endPoint x: 978, endPoint y: 379, distance: 36.5
click at [978, 379] on span "30095-S3 x 1" at bounding box center [991, 384] width 79 height 19
copy span "30095"
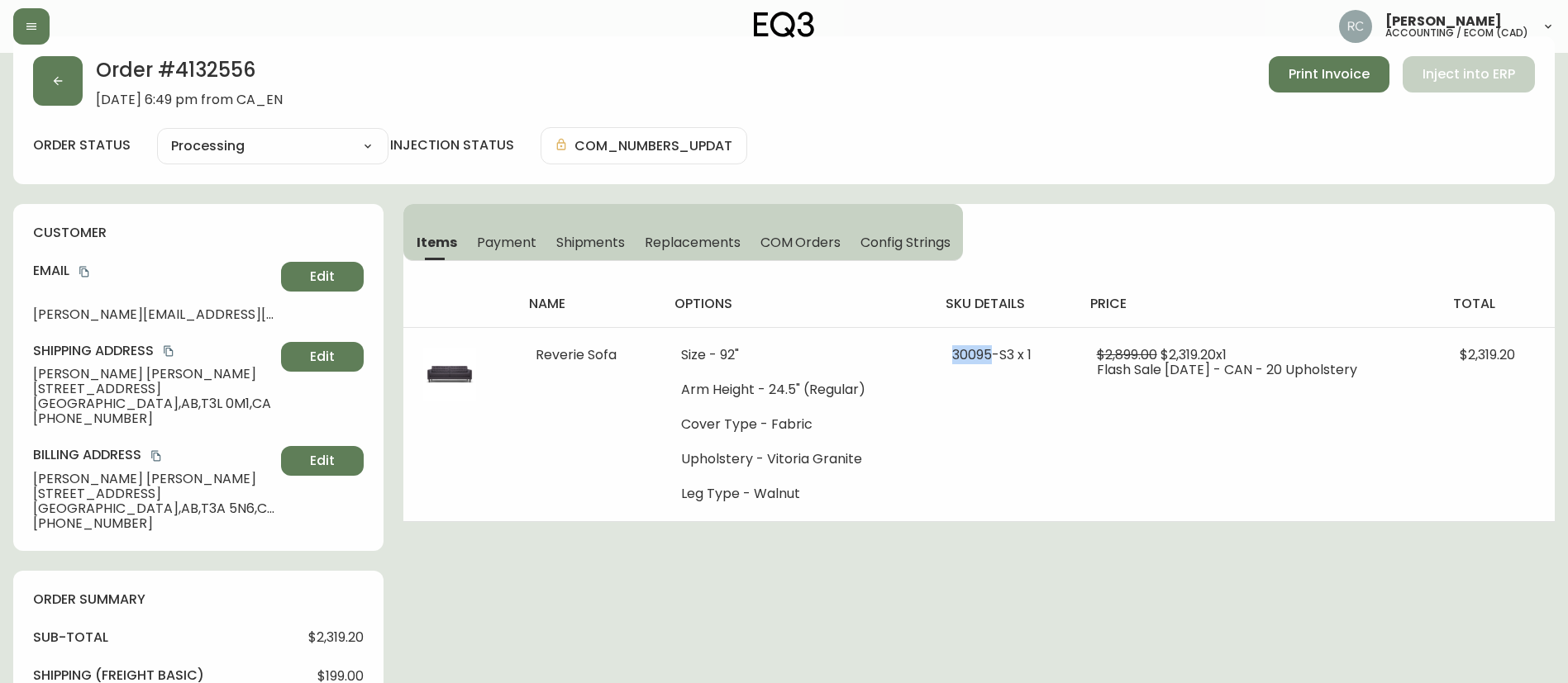
scroll to position [83, 0]
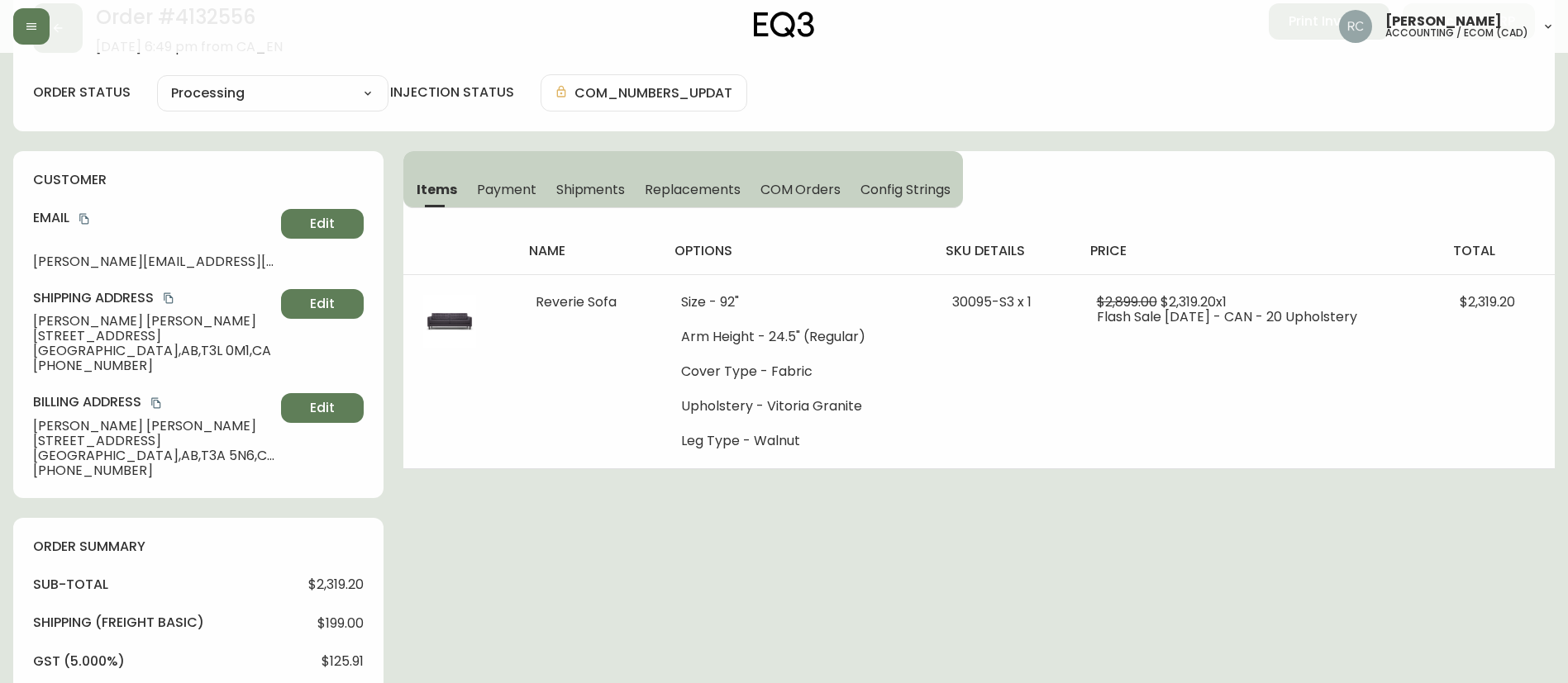
click at [321, 579] on span "$2,319.20" at bounding box center [335, 584] width 55 height 15
copy span "2,319.20"
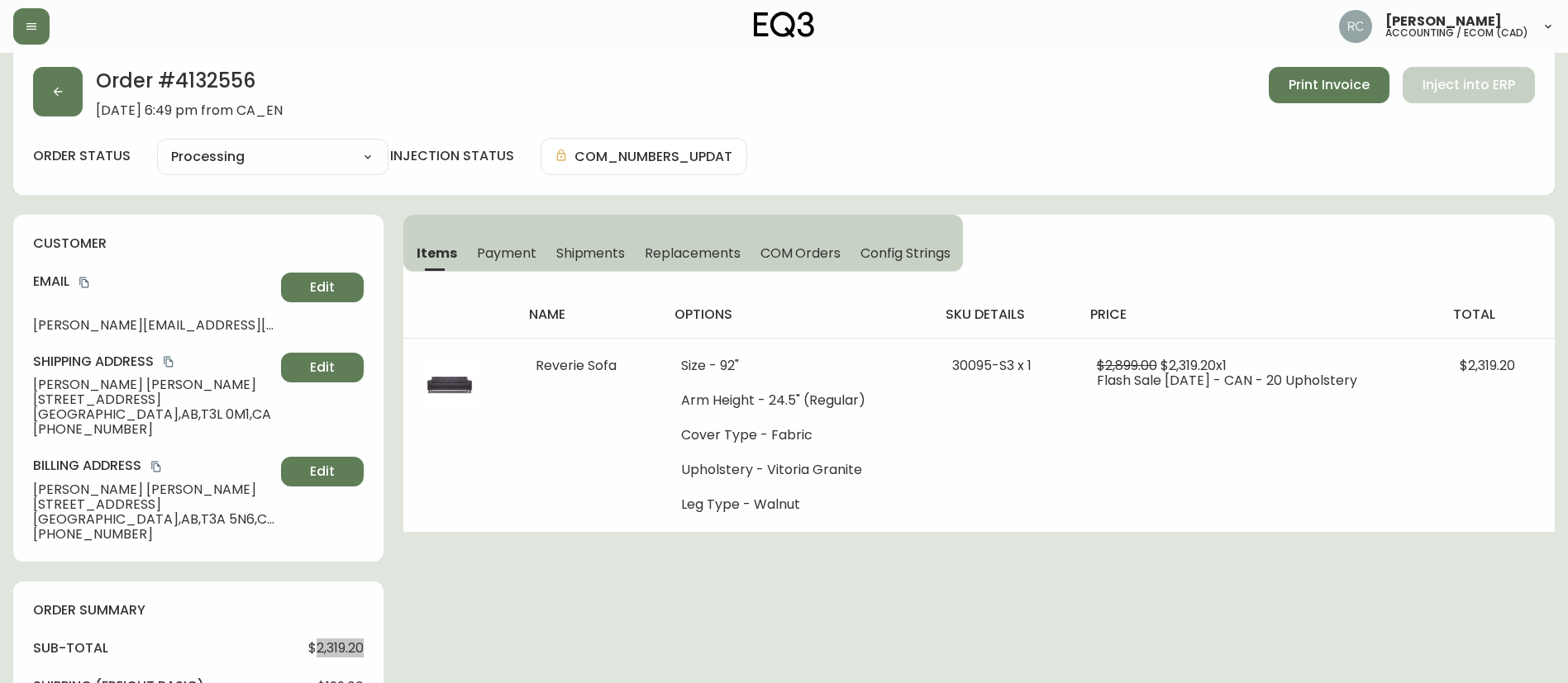
scroll to position [0, 0]
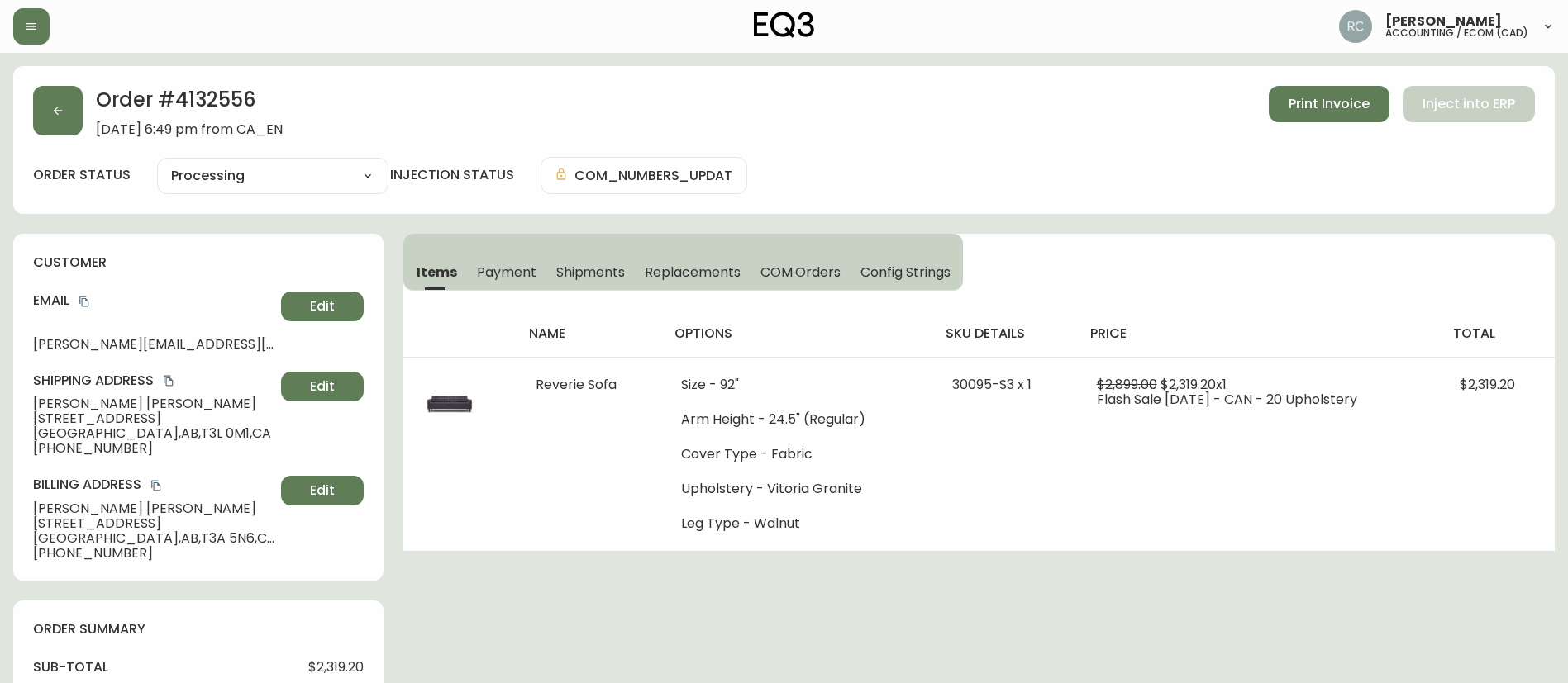
click at [226, 100] on h2 "Order # 4132556" at bounding box center [190, 104] width 187 height 36
copy h2 "4132556"
click at [101, 402] on span "[PERSON_NAME]" at bounding box center [153, 404] width 241 height 15
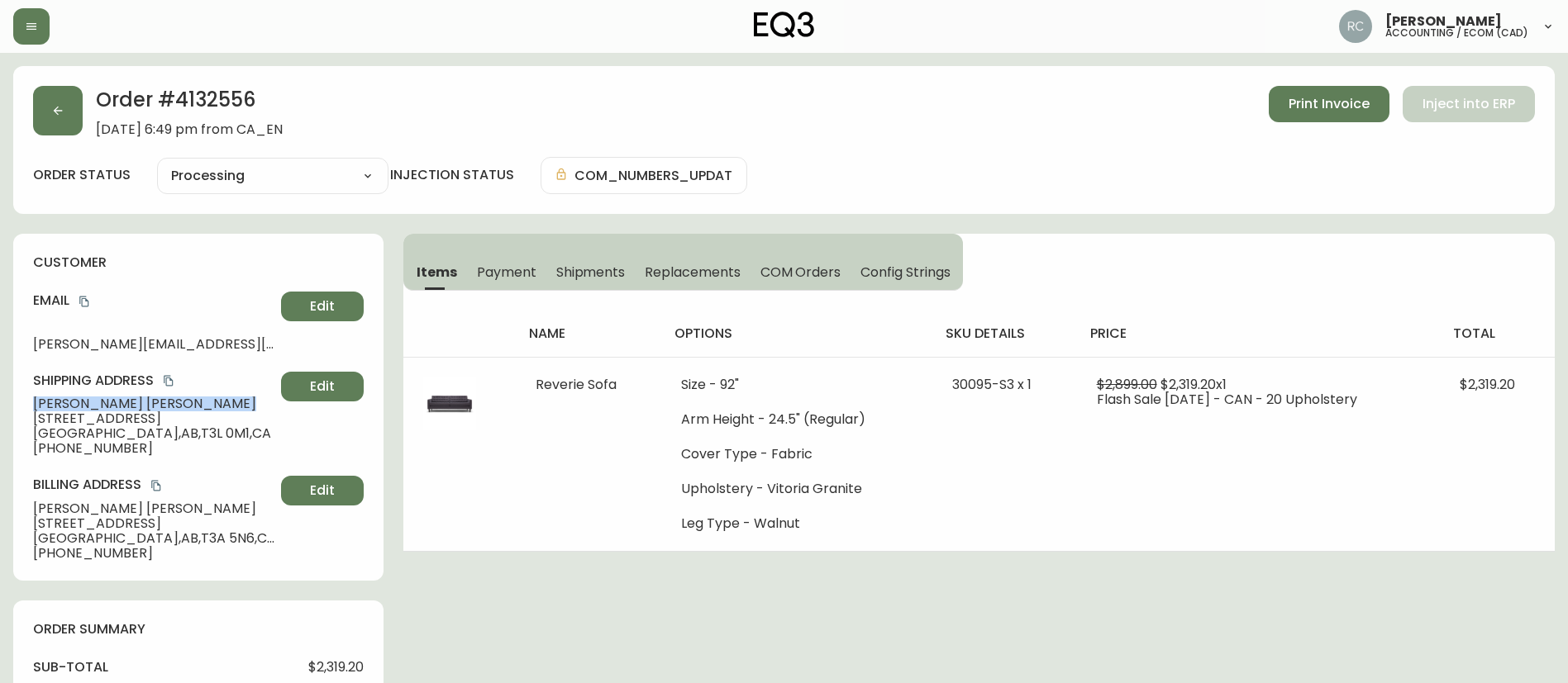
click at [101, 402] on span "[PERSON_NAME]" at bounding box center [153, 404] width 241 height 15
copy span "[PERSON_NAME]"
drag, startPoint x: 86, startPoint y: 299, endPoint x: 1022, endPoint y: 347, distance: 937.2
click at [86, 298] on icon "copy" at bounding box center [84, 301] width 9 height 11
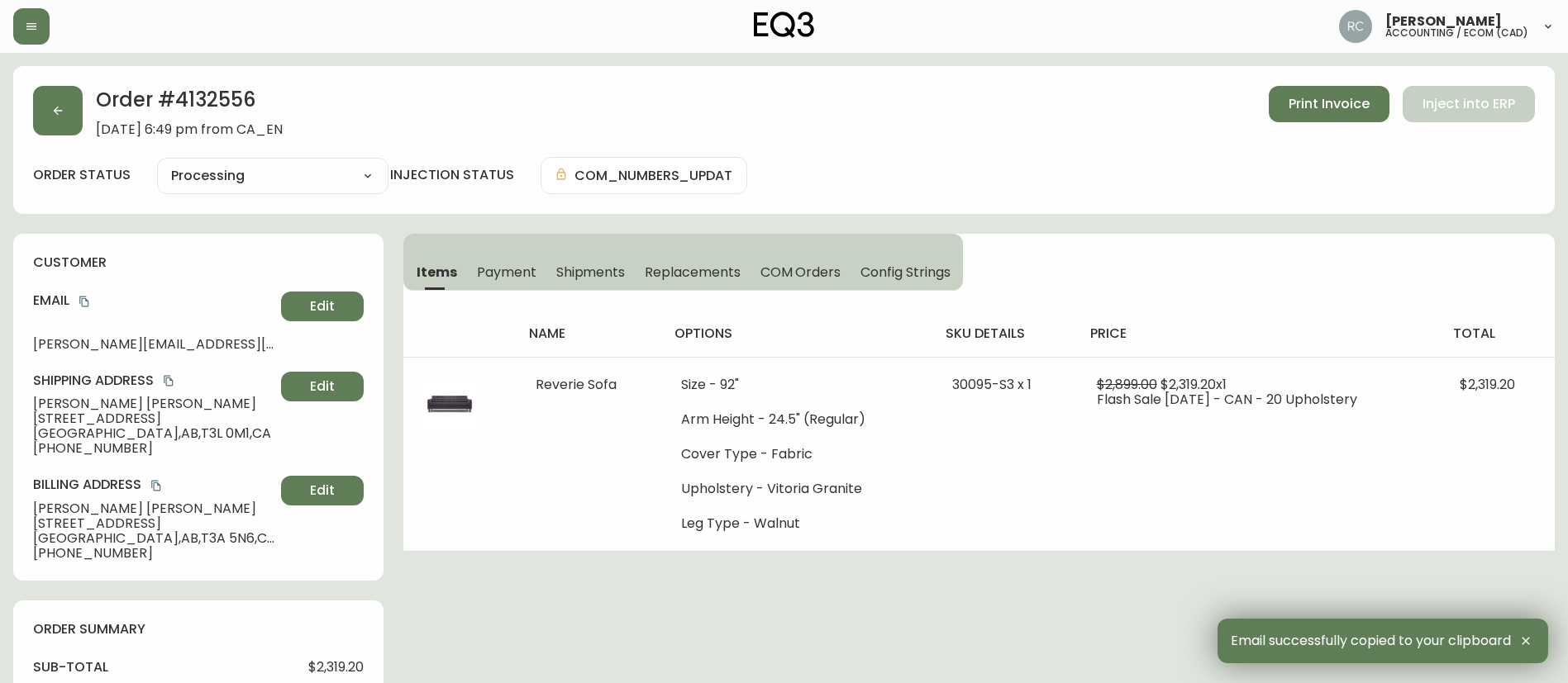
click at [91, 452] on span "[PHONE_NUMBER]" at bounding box center [153, 448] width 241 height 15
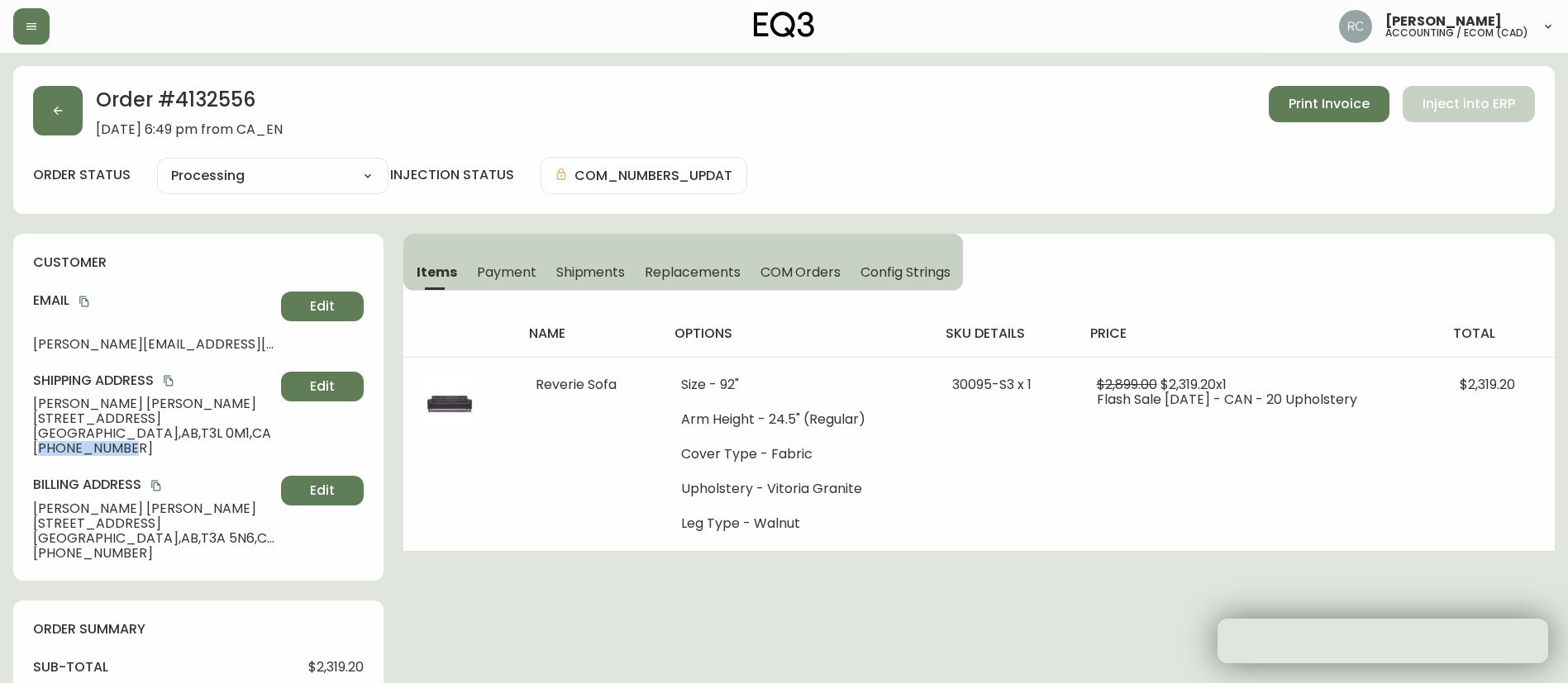
click at [91, 452] on span "[PHONE_NUMBER]" at bounding box center [153, 448] width 241 height 15
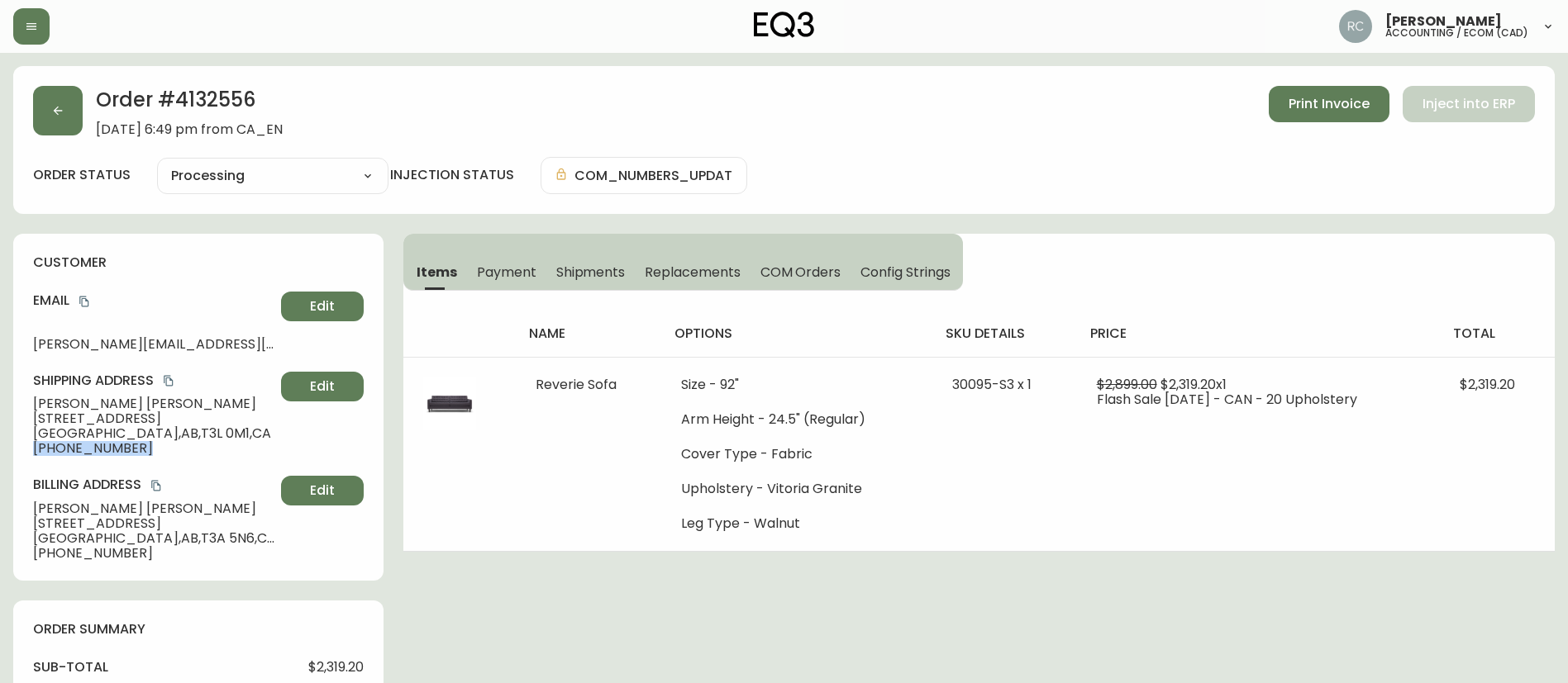
copy div "[PHONE_NUMBER] Edit"
click at [73, 417] on span "[STREET_ADDRESS]" at bounding box center [153, 418] width 241 height 15
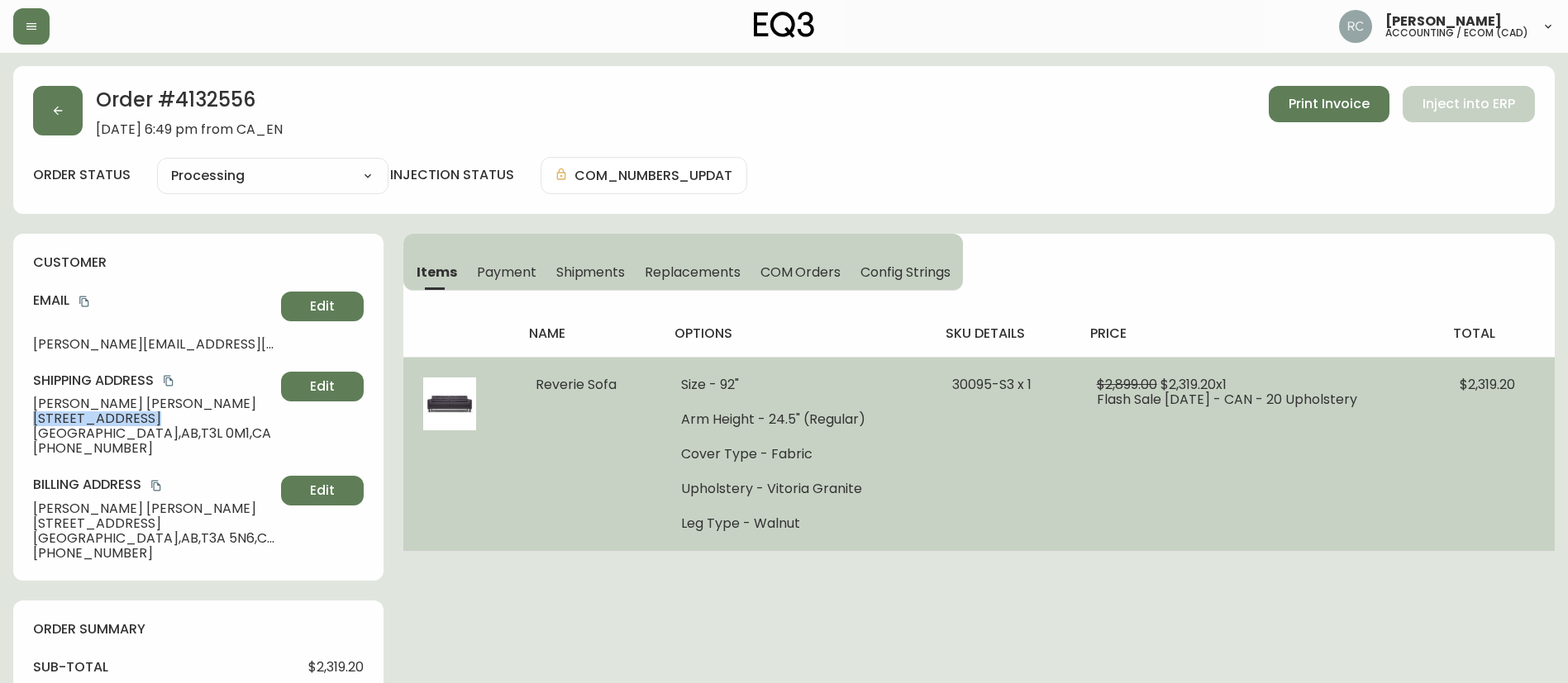
copy span "[STREET_ADDRESS]"
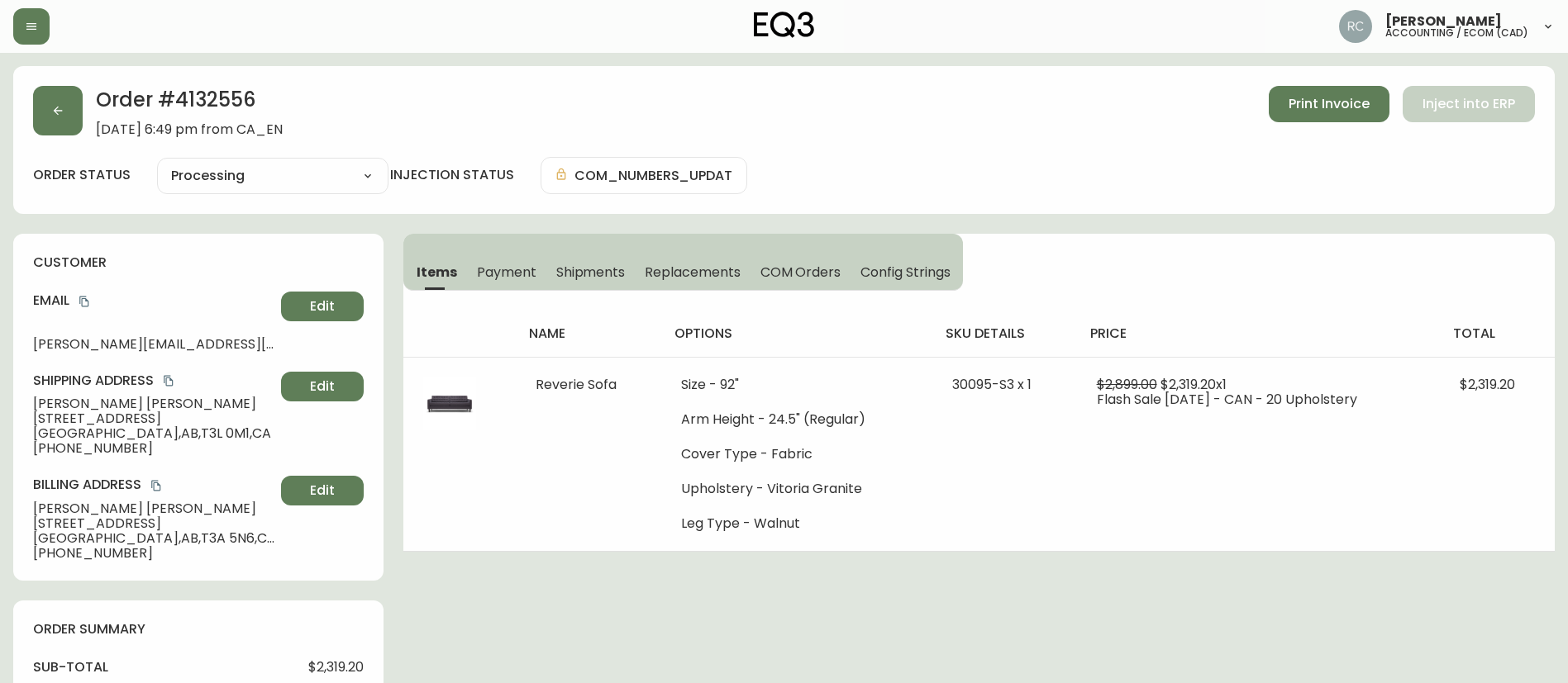
click at [62, 428] on span "[GEOGRAPHIC_DATA] , [GEOGRAPHIC_DATA] , T3L 0M1 , [GEOGRAPHIC_DATA]" at bounding box center [153, 433] width 241 height 15
drag, startPoint x: 117, startPoint y: 434, endPoint x: 164, endPoint y: 427, distance: 47.5
click at [164, 427] on span "[GEOGRAPHIC_DATA] , [GEOGRAPHIC_DATA] , T3L 0M1 , [GEOGRAPHIC_DATA]" at bounding box center [153, 433] width 241 height 15
click at [202, 93] on h2 "Order # 4132556" at bounding box center [190, 104] width 187 height 36
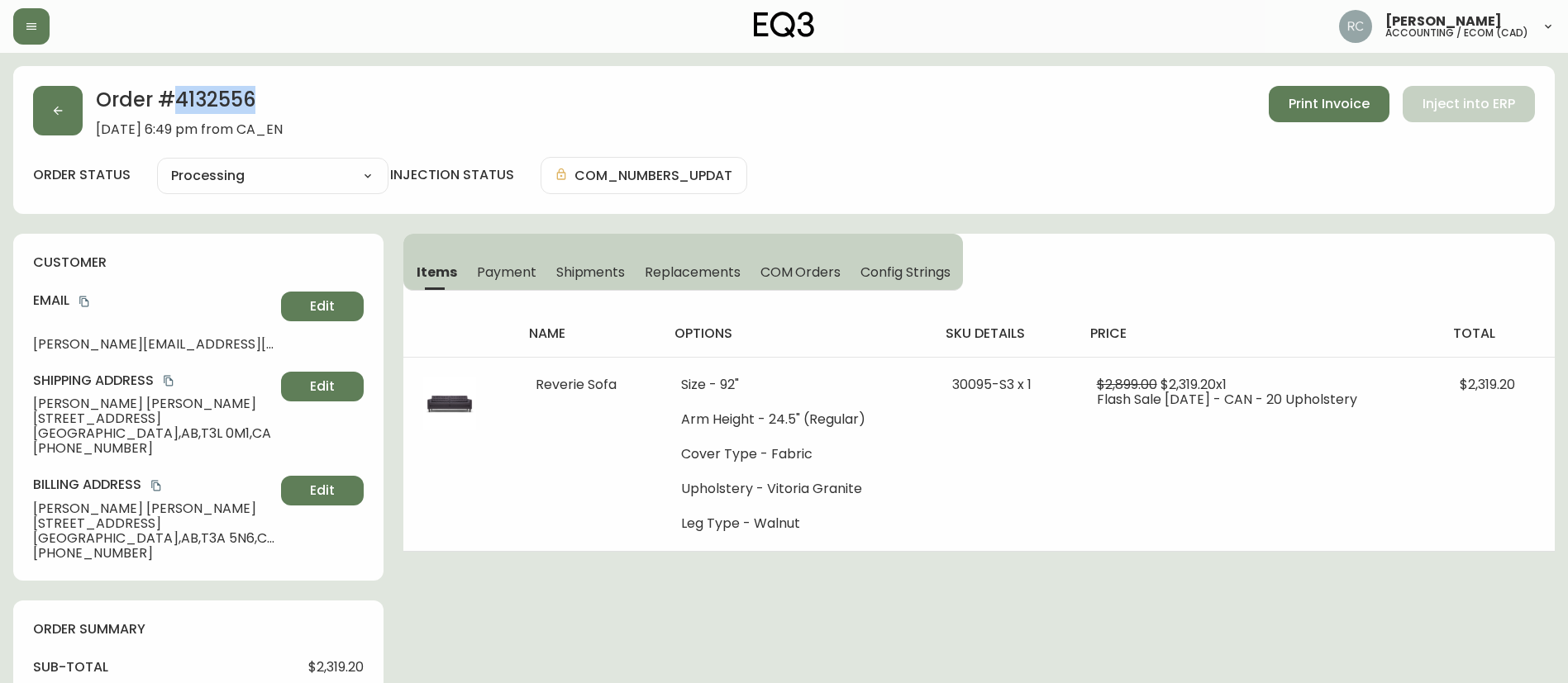
click at [202, 93] on h2 "Order # 4132556" at bounding box center [190, 104] width 187 height 36
drag, startPoint x: 181, startPoint y: 133, endPoint x: 91, endPoint y: 133, distance: 90.0
click at [91, 133] on div "Order # 4132556 [DATE] 6:49 pm from CA_EN Print Invoice Inject into ERP" at bounding box center [783, 112] width 1501 height 52
click at [204, 102] on h2 "Order # 4132556" at bounding box center [190, 104] width 187 height 36
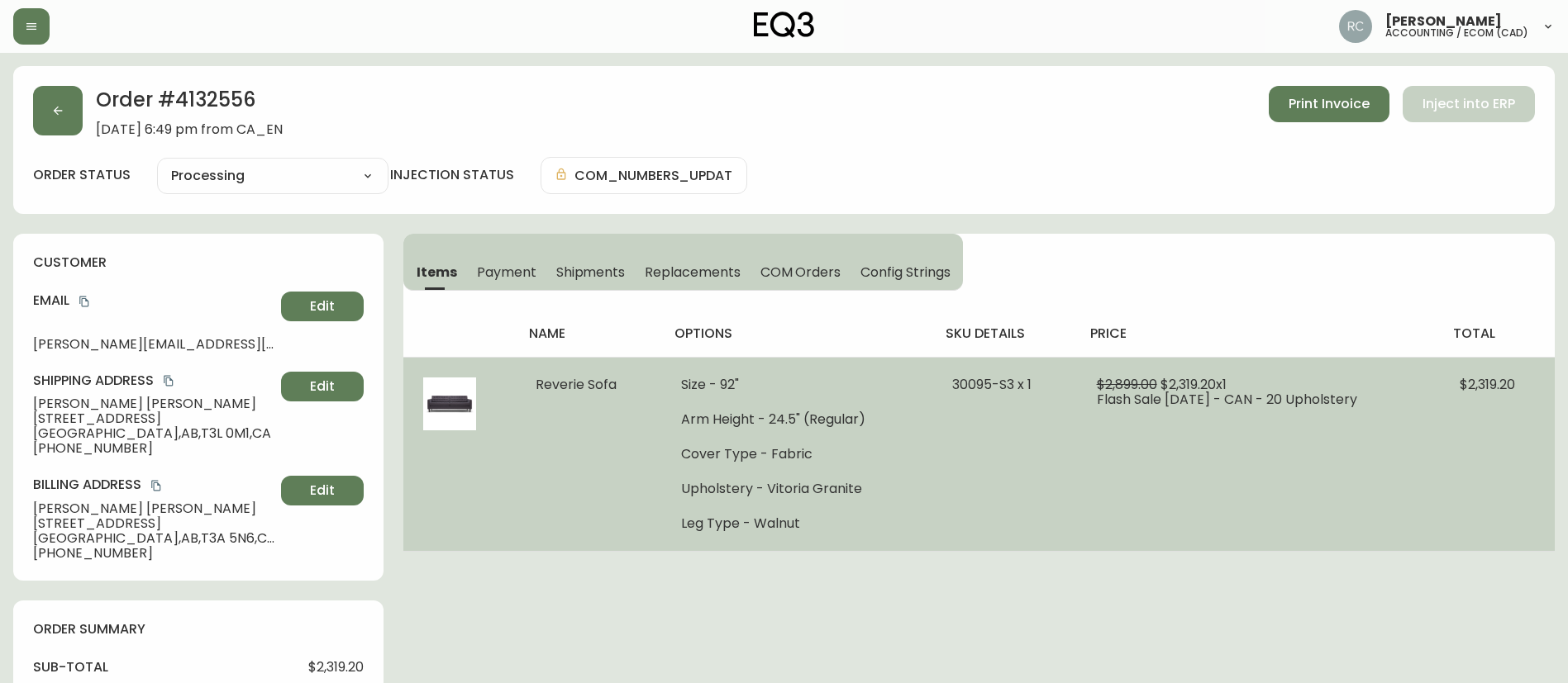
click at [769, 489] on li "Upholstery - Vitoria Granite" at bounding box center [796, 488] width 231 height 15
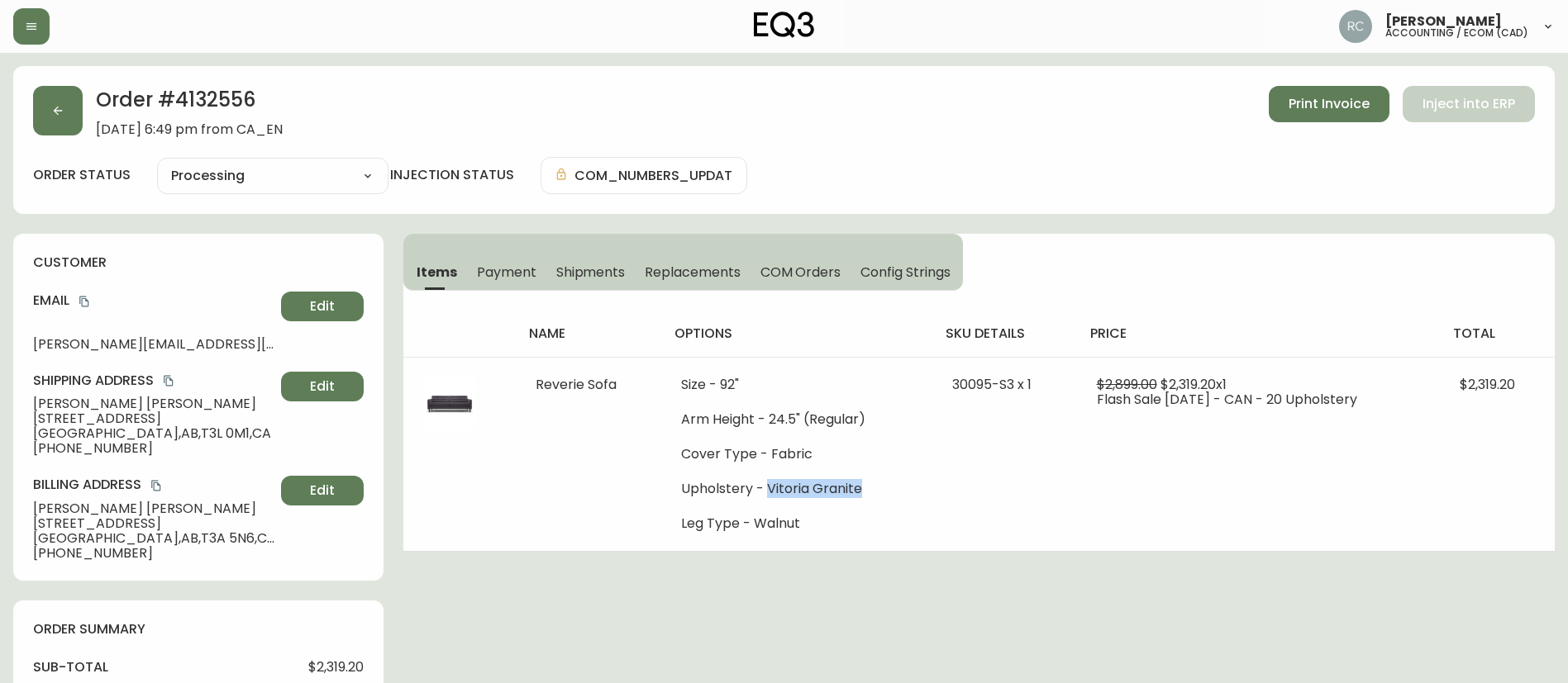
drag, startPoint x: 764, startPoint y: 489, endPoint x: 481, endPoint y: 566, distance: 293.3
click at [865, 489] on li "Upholstery - Vitoria Granite" at bounding box center [796, 488] width 231 height 15
click at [1002, 157] on div "order status Processing Cancelled Fully Shipped Processing Partially Shipped in…" at bounding box center [783, 175] width 1501 height 37
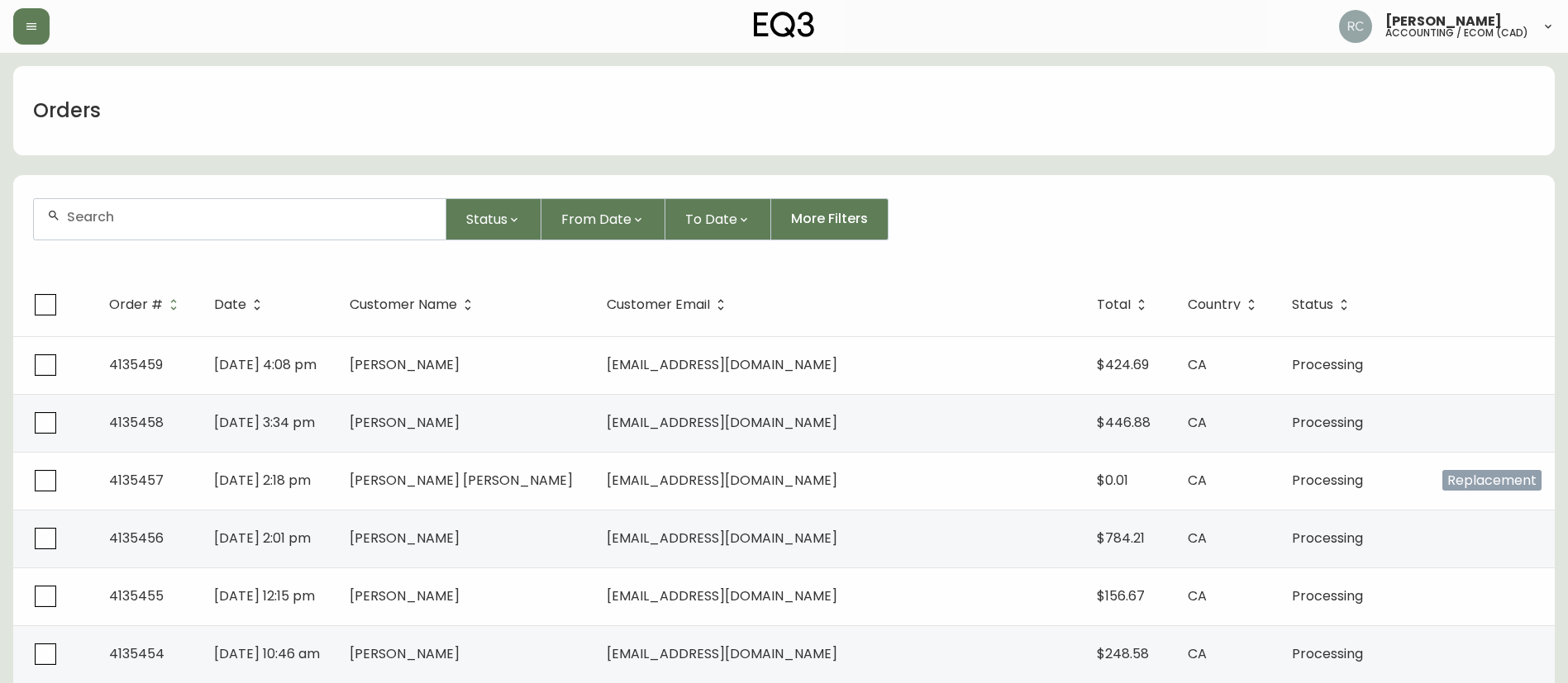
click at [481, 99] on div "Orders" at bounding box center [784, 110] width 1541 height 89
click at [214, 237] on div at bounding box center [239, 220] width 411 height 41
paste input "4132583"
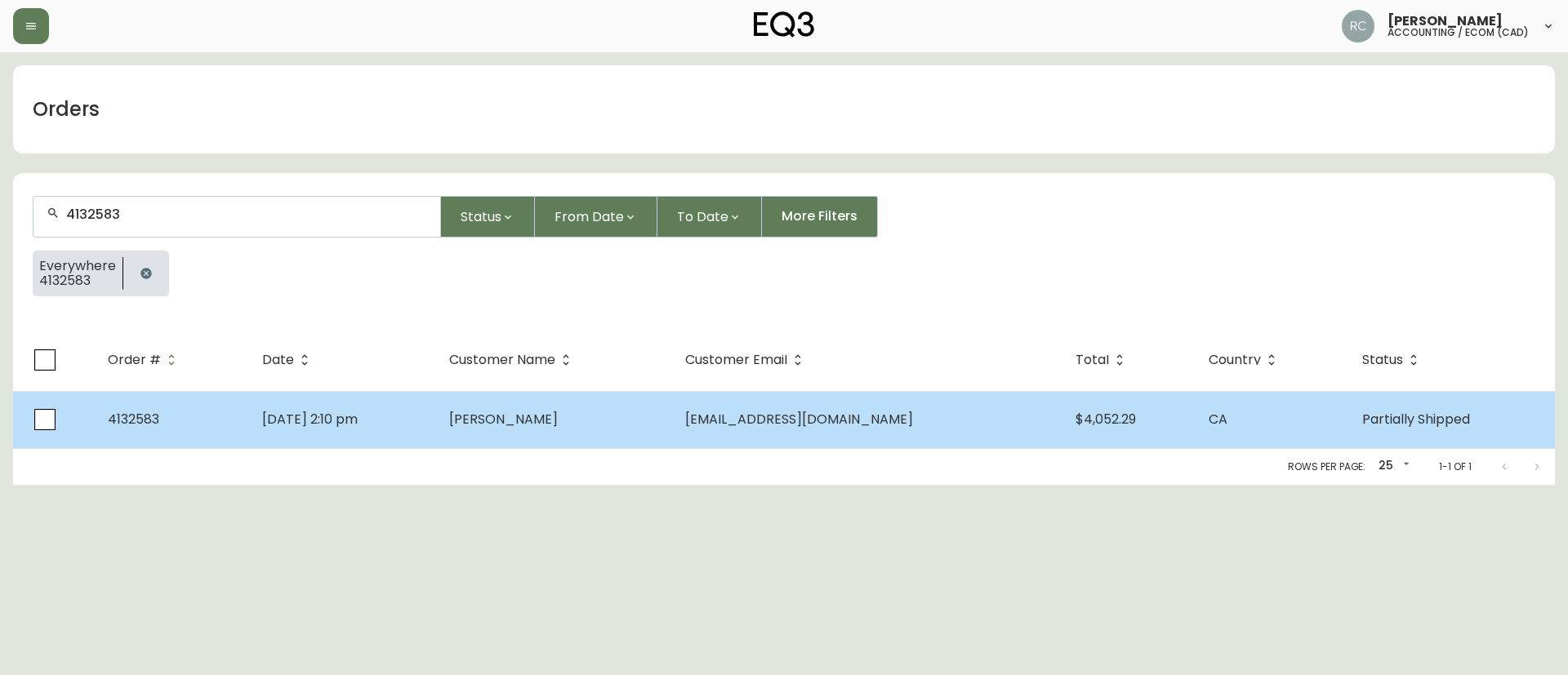
type input "4132583"
click at [436, 429] on td "Apr 22 2025, 2:10 pm" at bounding box center [342, 419] width 187 height 57
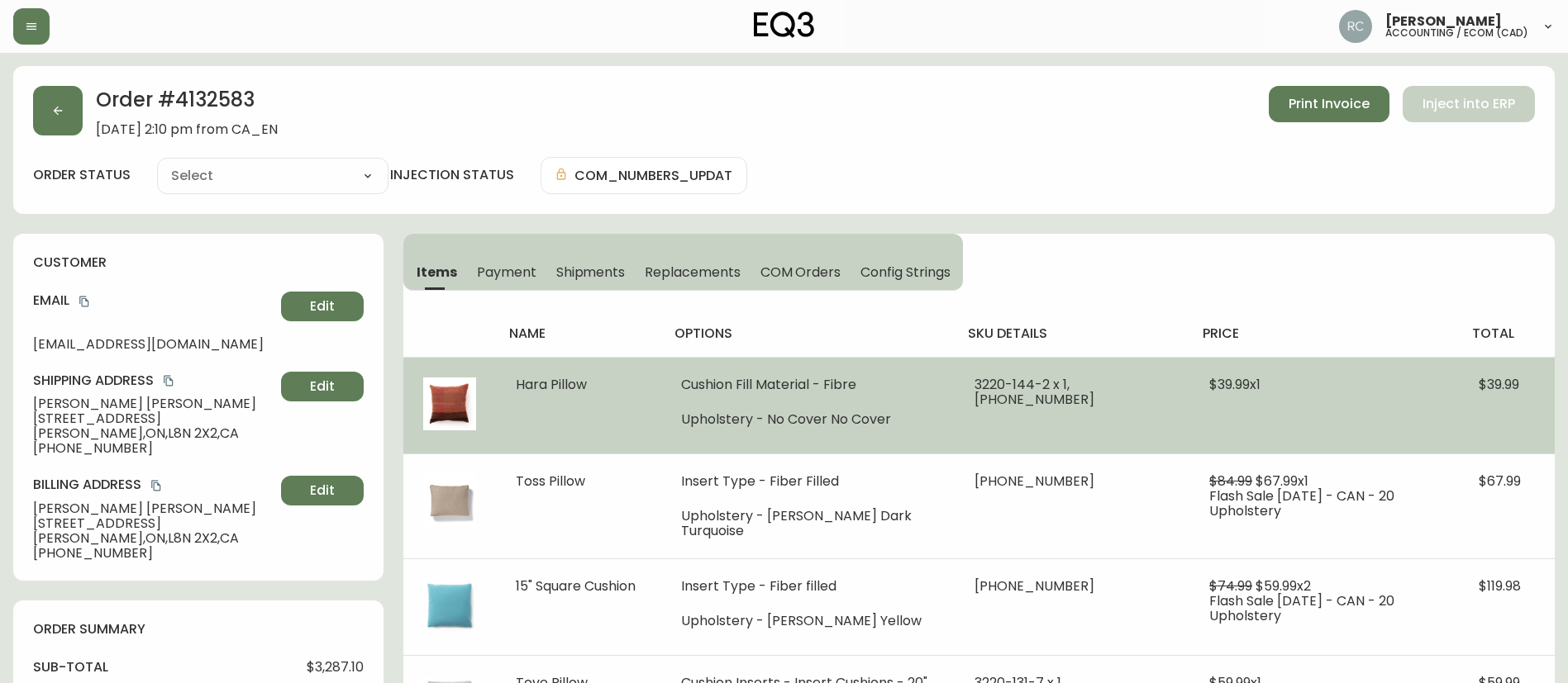
type input "Partially Shipped"
select select "PARTIALLY_SHIPPED"
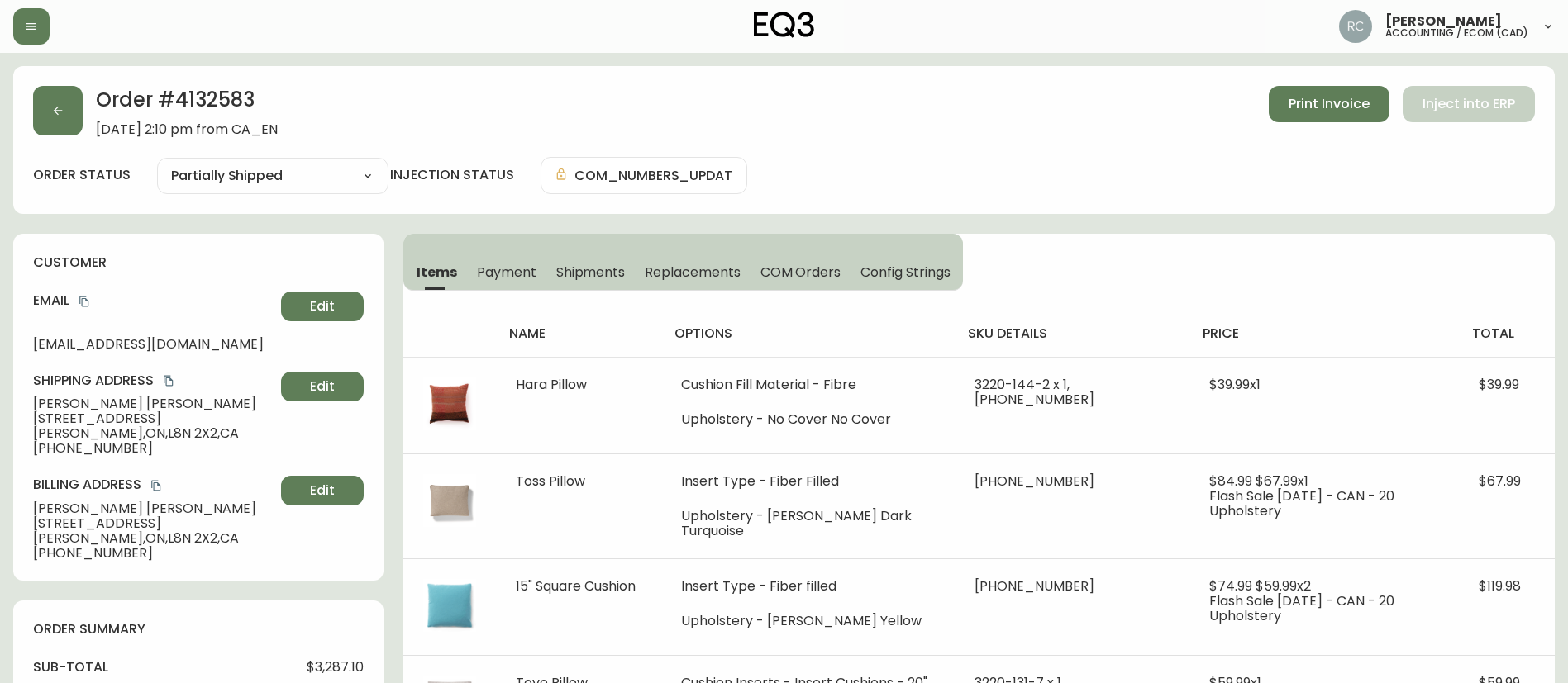
click at [710, 120] on div "Order # 4132583 April 22, 2025 at 2:10 pm from CA_EN Print Invoice Inject into …" at bounding box center [783, 112] width 1501 height 52
